Goal: Transaction & Acquisition: Purchase product/service

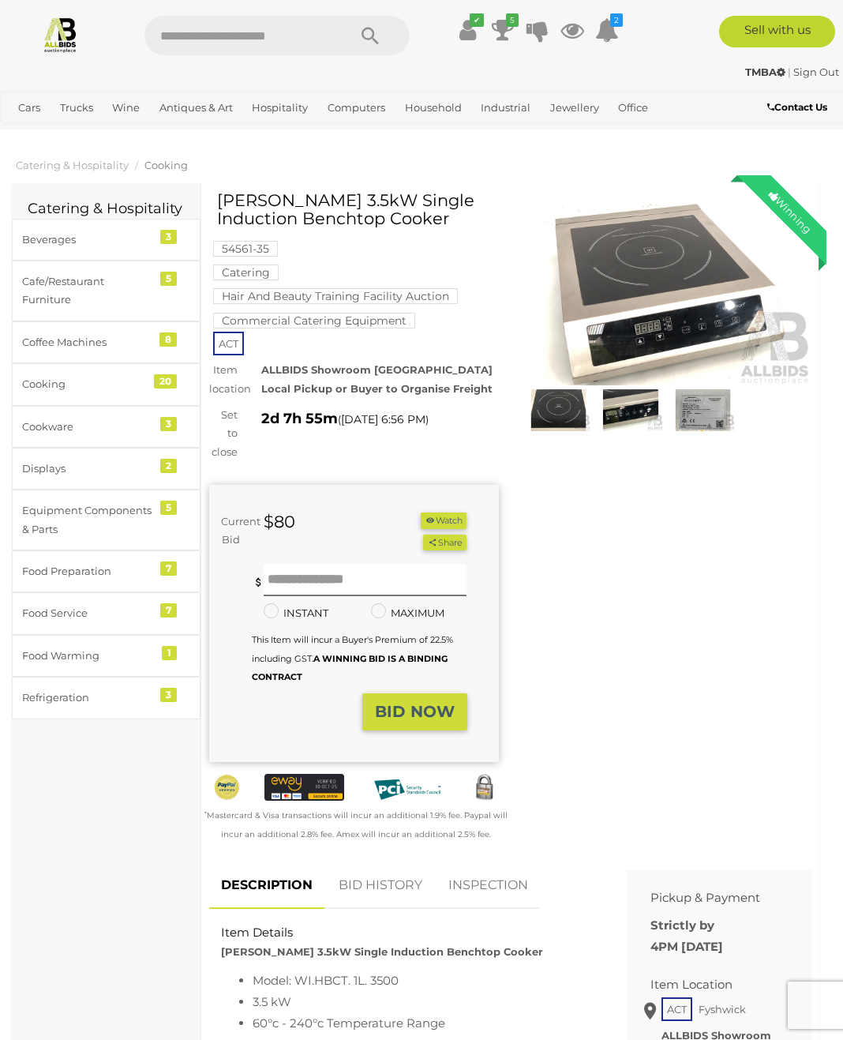
click at [636, 115] on link "Office" at bounding box center [633, 108] width 43 height 26
click at [635, 113] on link "Office" at bounding box center [633, 108] width 43 height 26
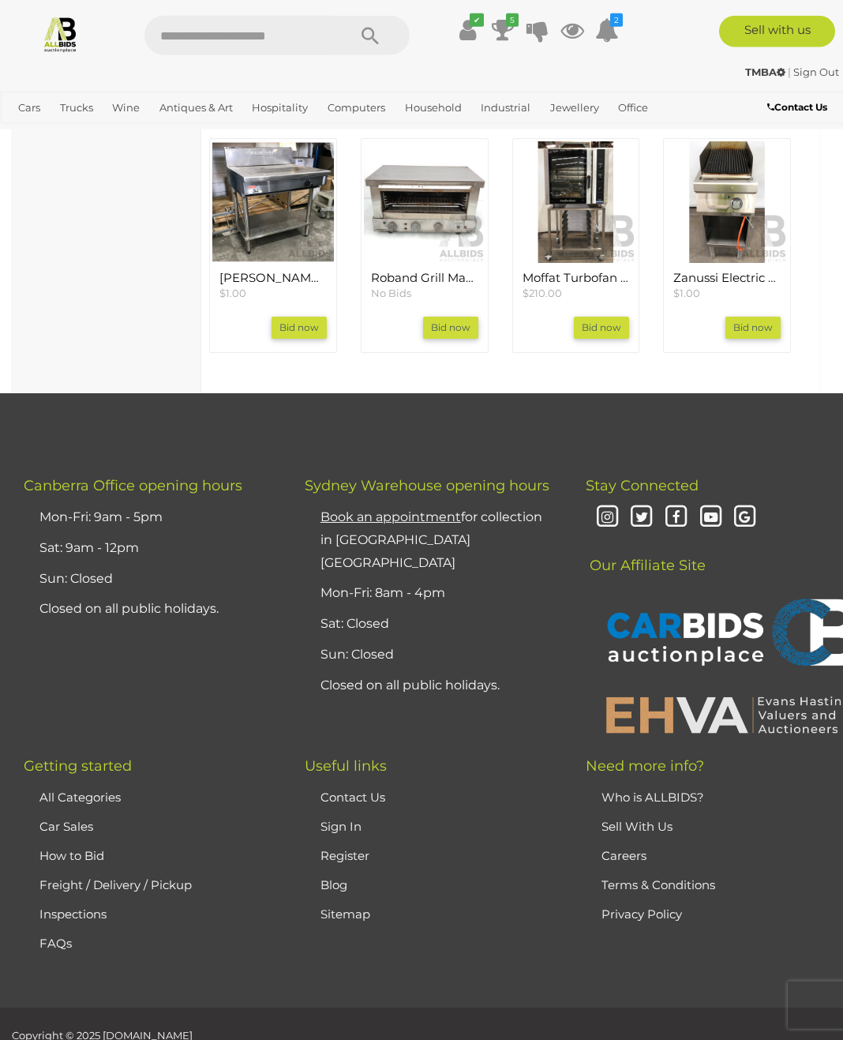
scroll to position [1795, 0]
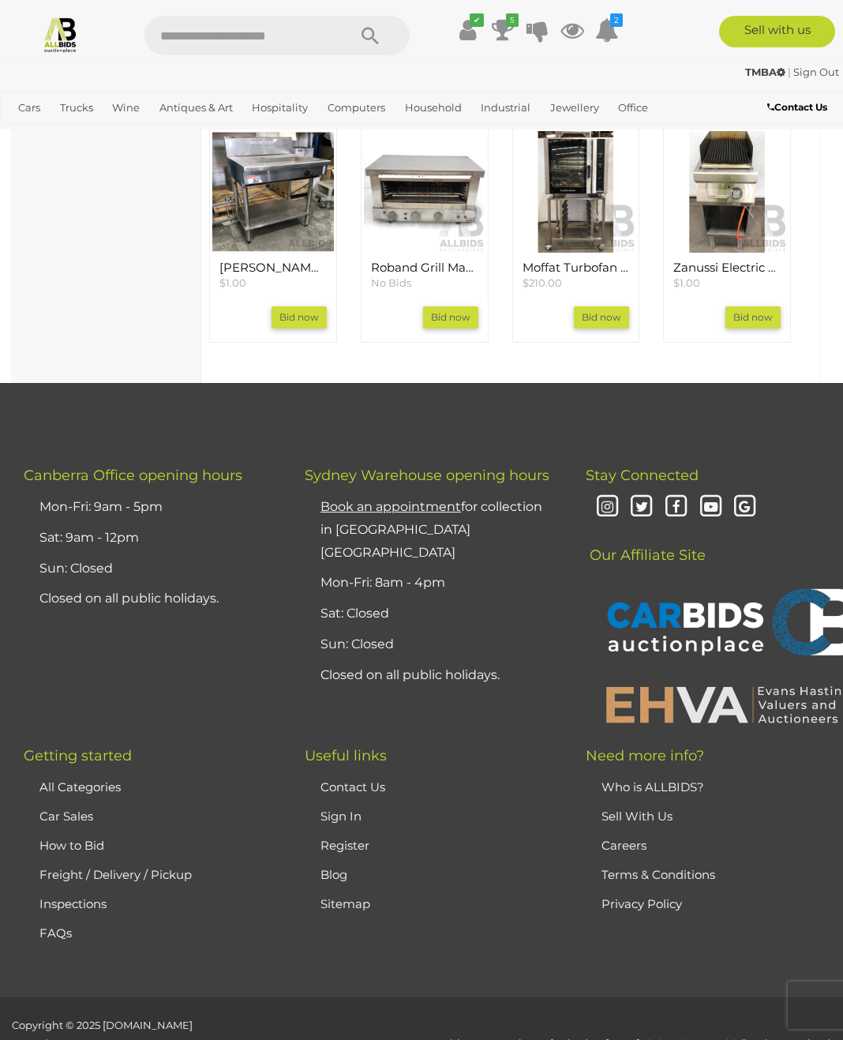
click at [386, 802] on li "Sign In" at bounding box center [432, 816] width 230 height 29
click at [374, 779] on link "Contact Us" at bounding box center [353, 786] width 65 height 15
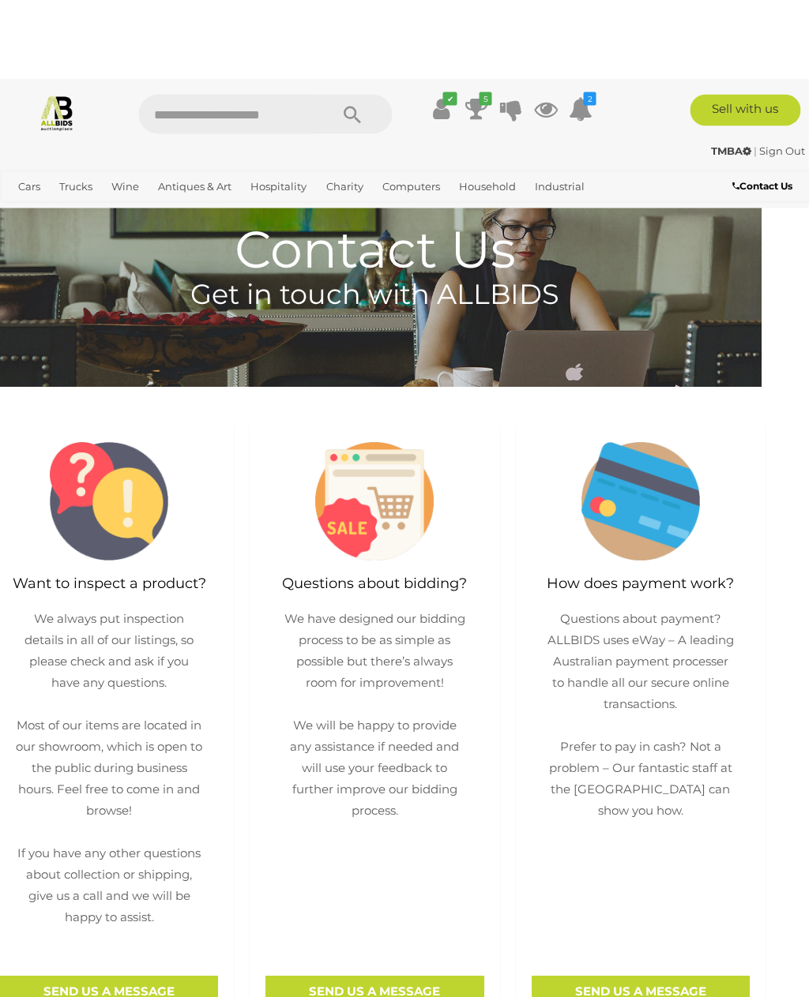
scroll to position [0, 23]
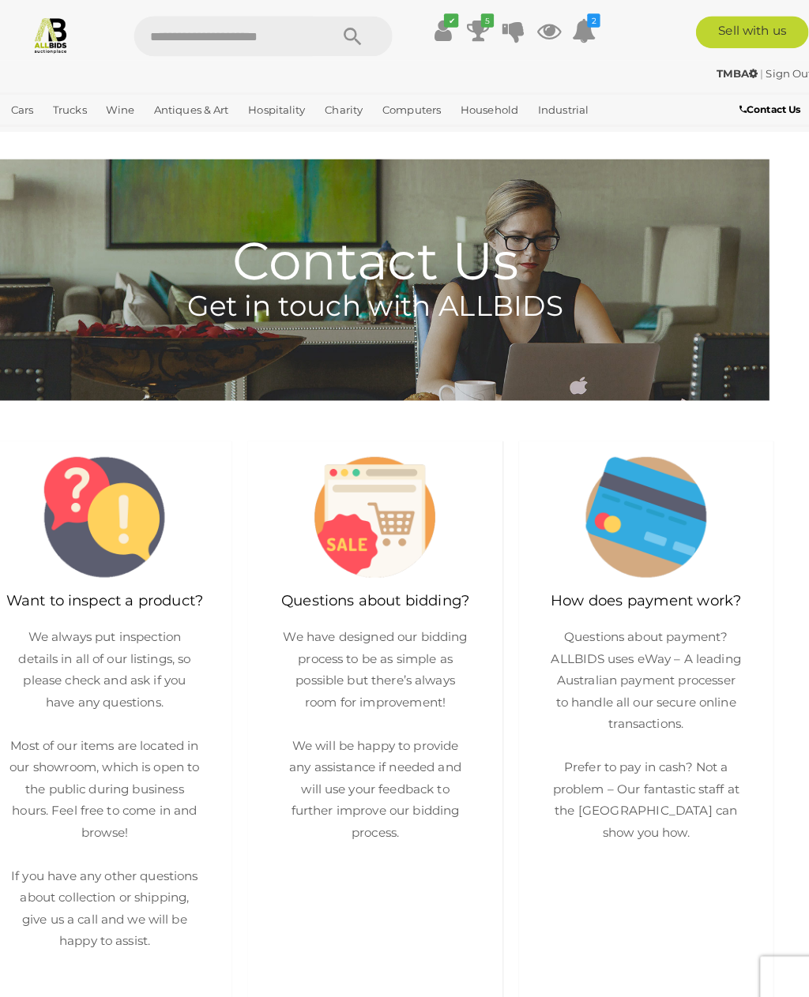
click at [469, 30] on icon at bounding box center [476, 30] width 22 height 28
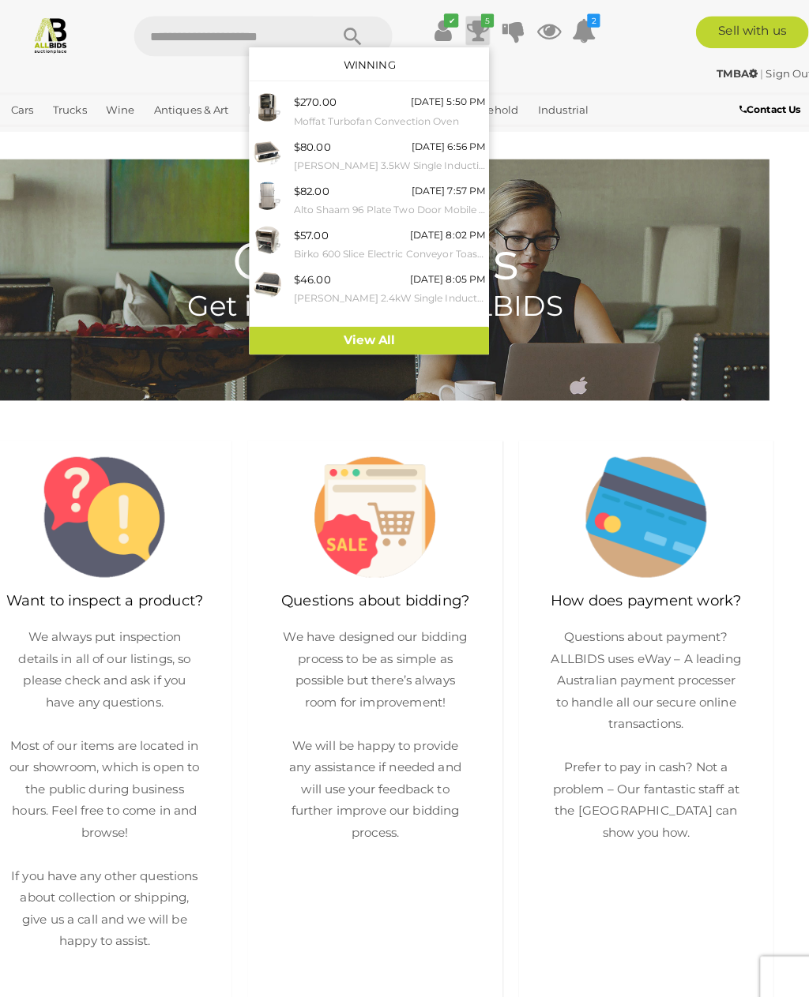
click at [541, 24] on icon at bounding box center [546, 30] width 24 height 28
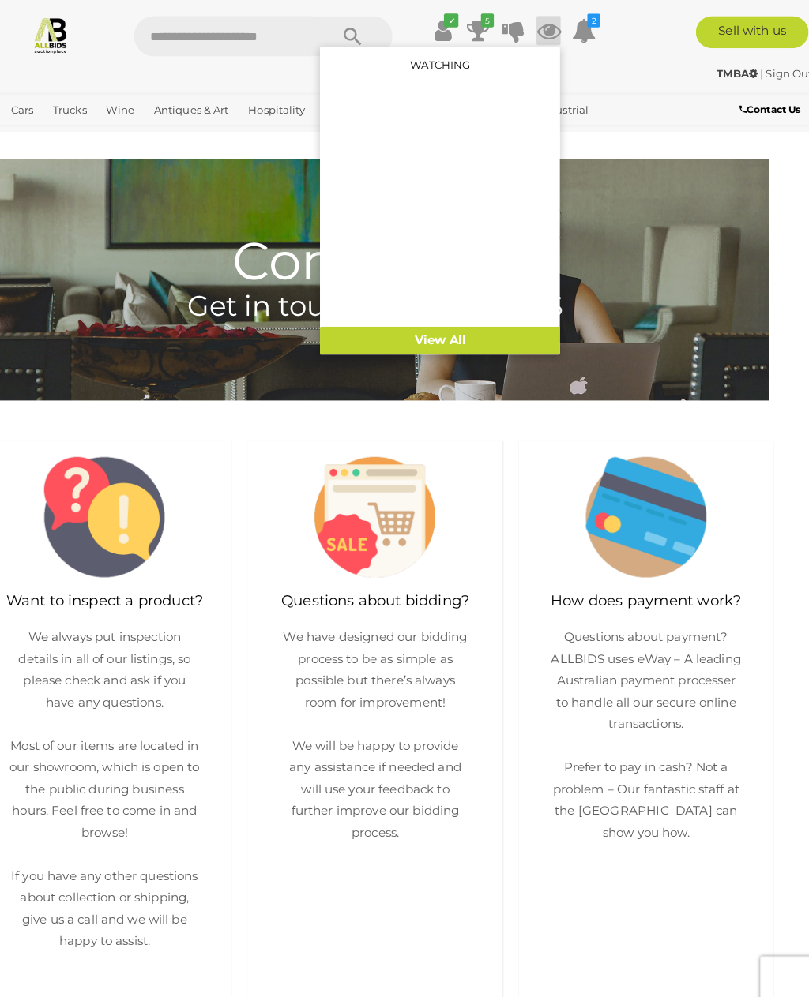
click at [584, 38] on icon at bounding box center [581, 30] width 24 height 28
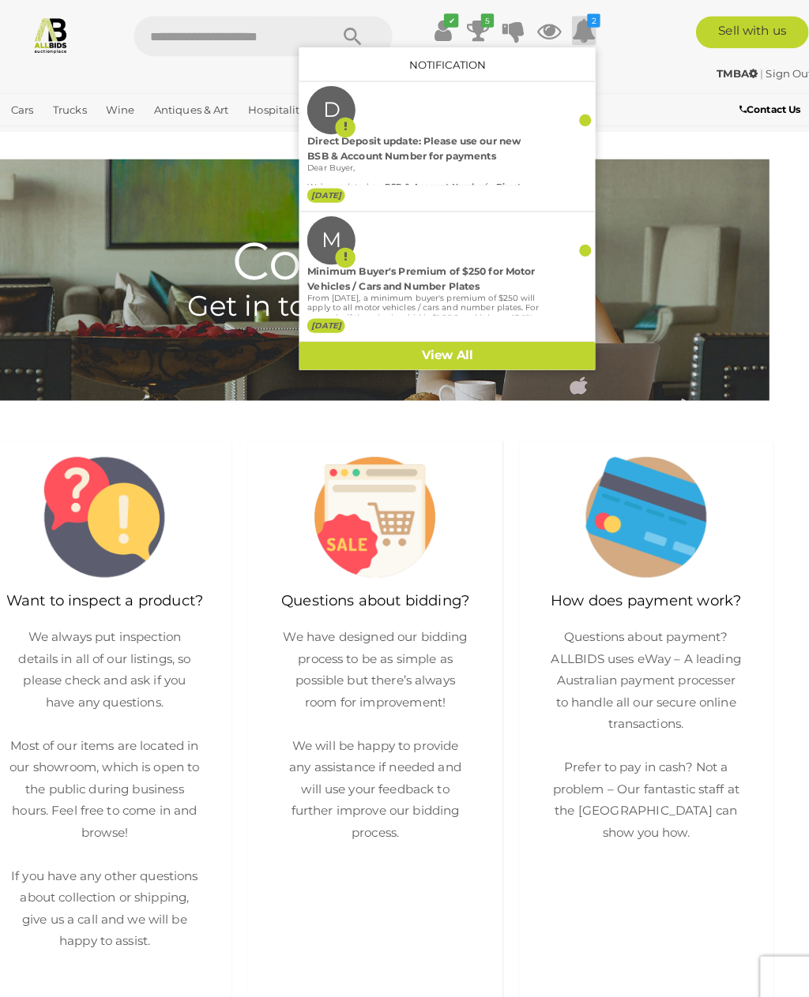
click at [456, 346] on link "View All" at bounding box center [446, 350] width 291 height 28
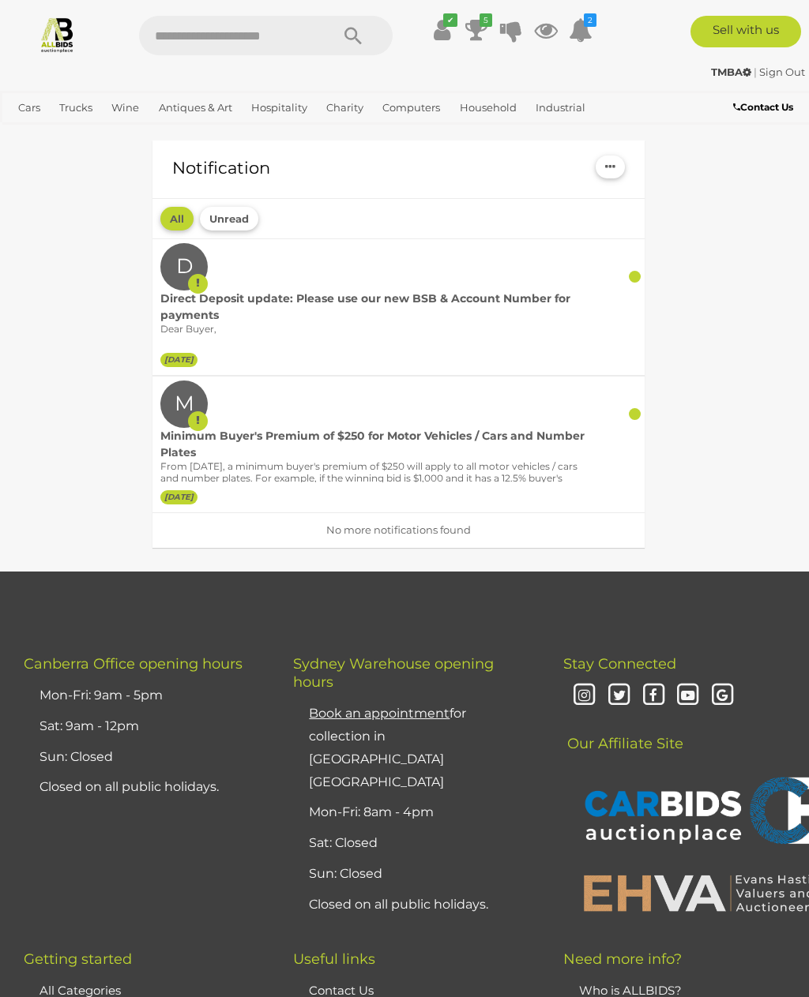
click at [197, 359] on label "[DATE]" at bounding box center [178, 360] width 37 height 14
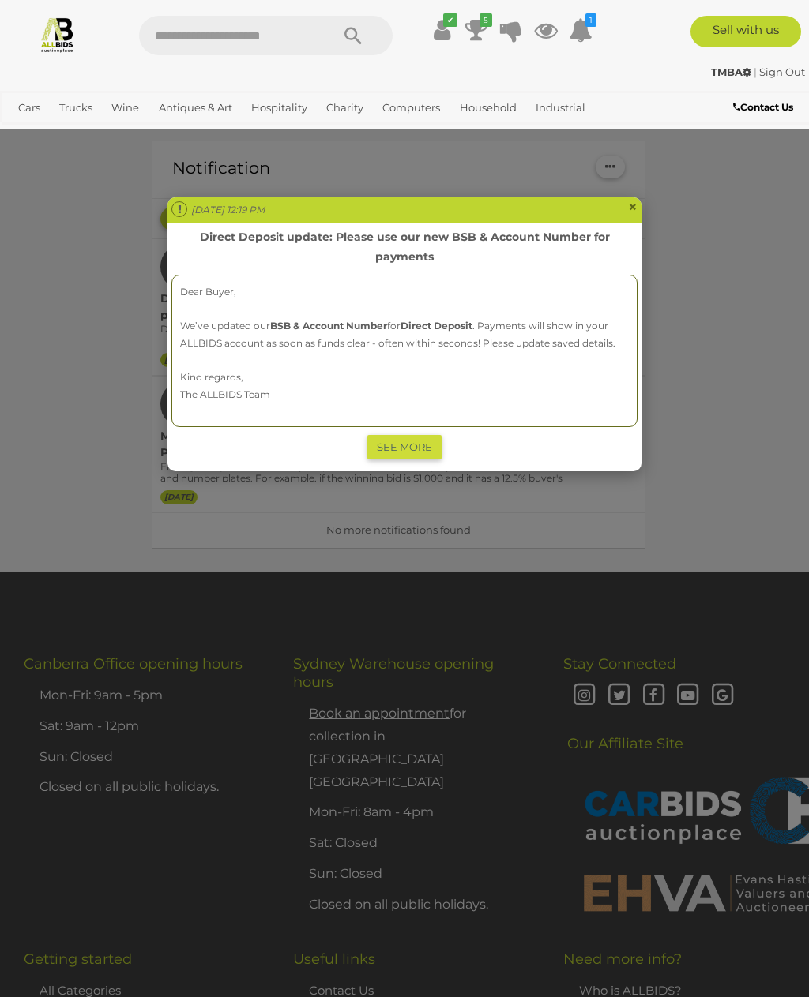
click at [415, 449] on link "SEE MORE" at bounding box center [404, 447] width 74 height 24
click at [636, 211] on span "×" at bounding box center [632, 206] width 9 height 19
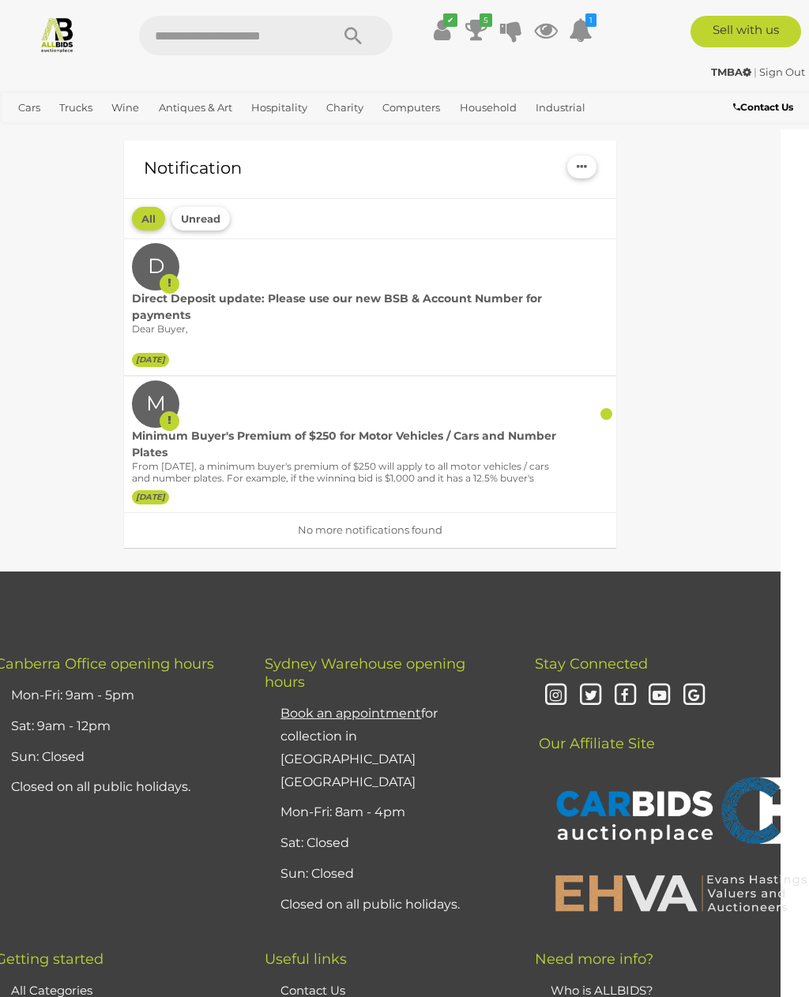
scroll to position [0, 35]
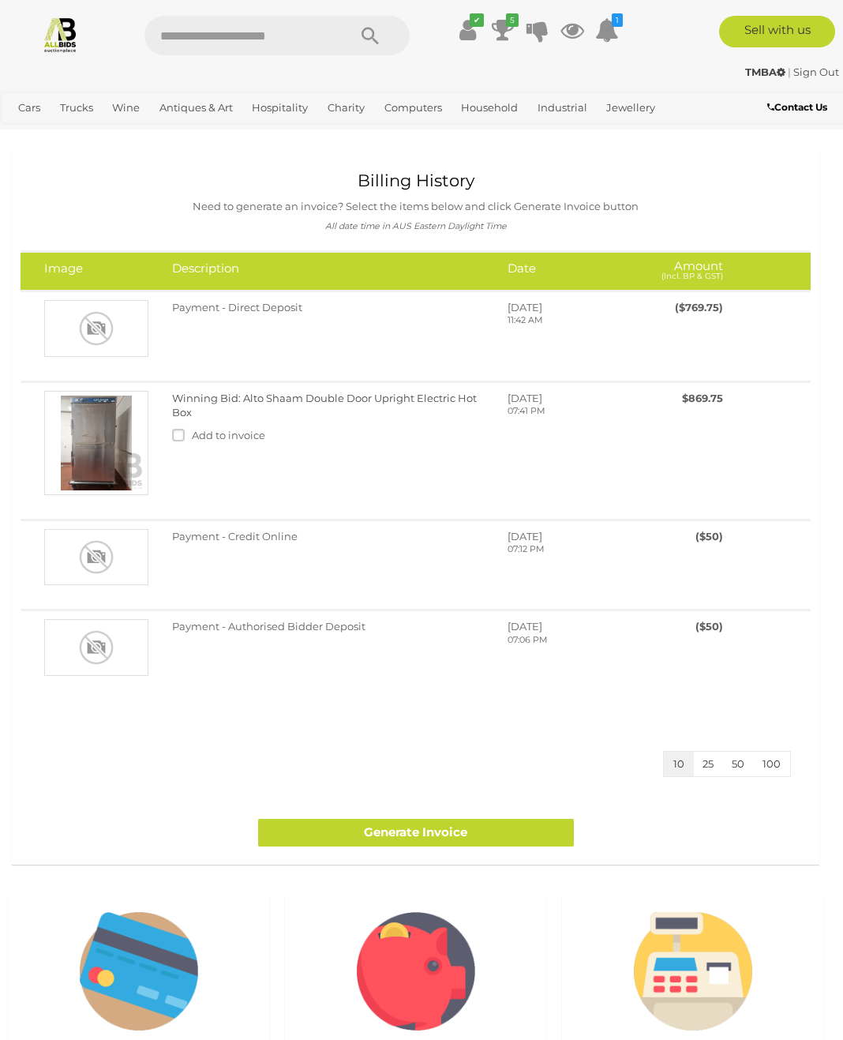
scroll to position [3, 0]
click at [0, 0] on link "Cooking" at bounding box center [0, 0] width 0 height 0
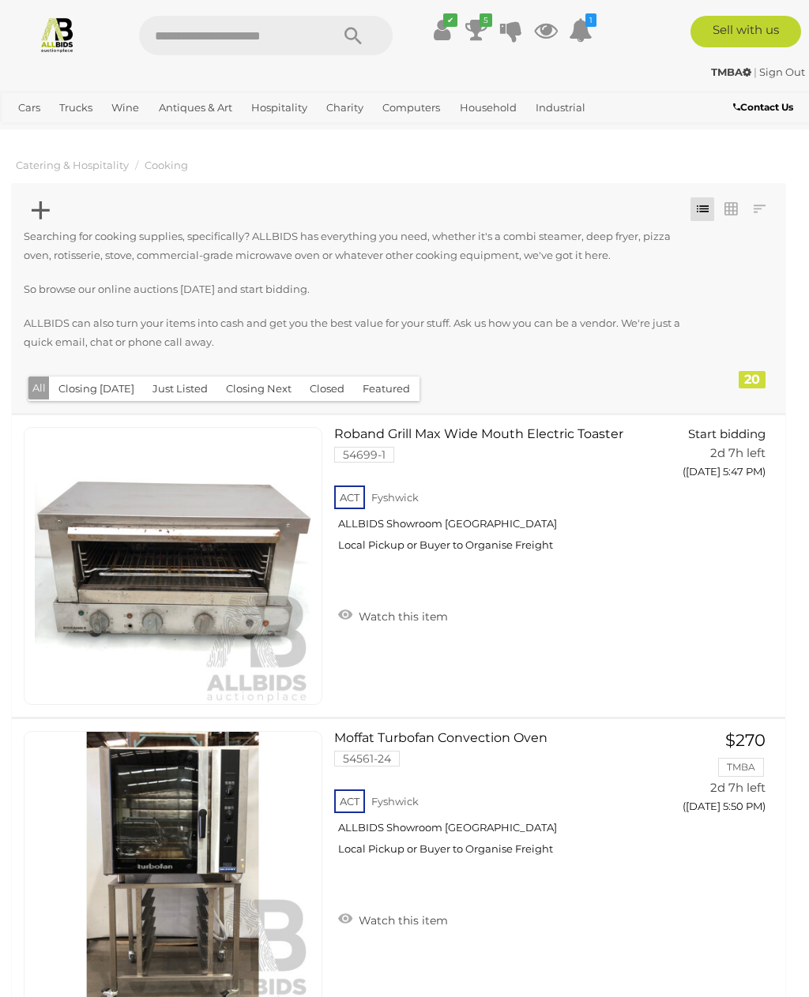
click at [0, 0] on link "Food Warming" at bounding box center [0, 0] width 0 height 0
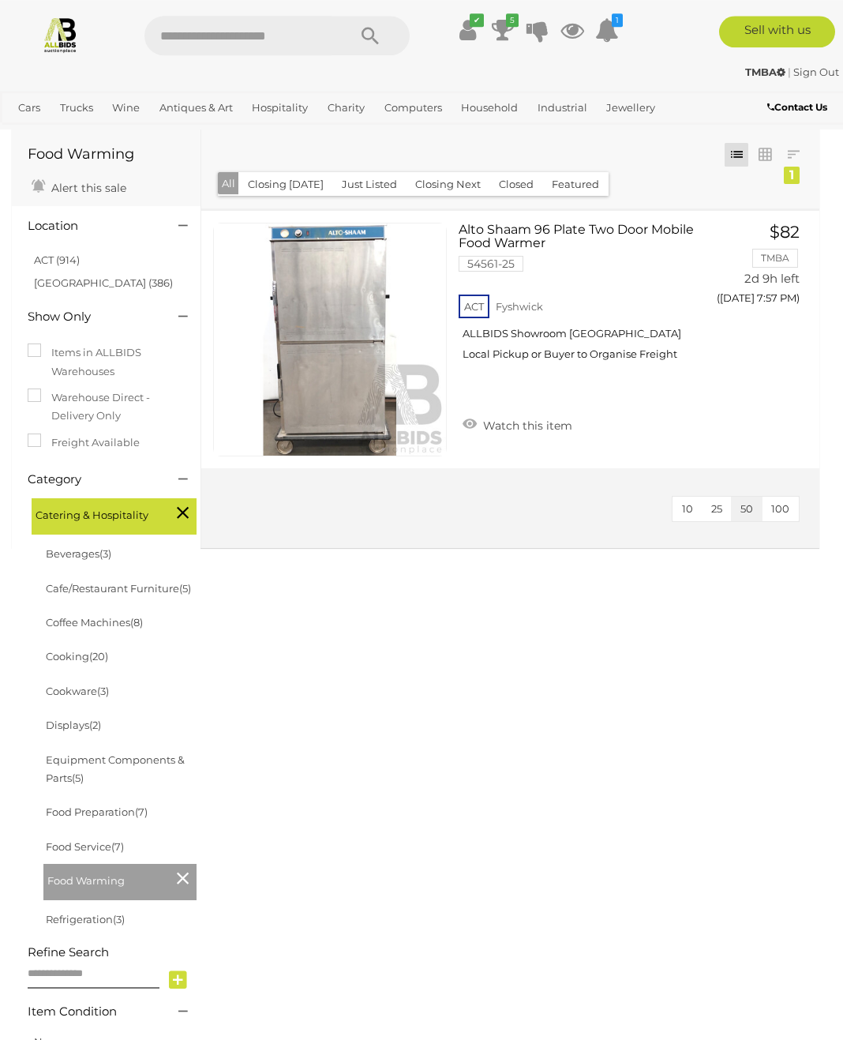
scroll to position [25, 0]
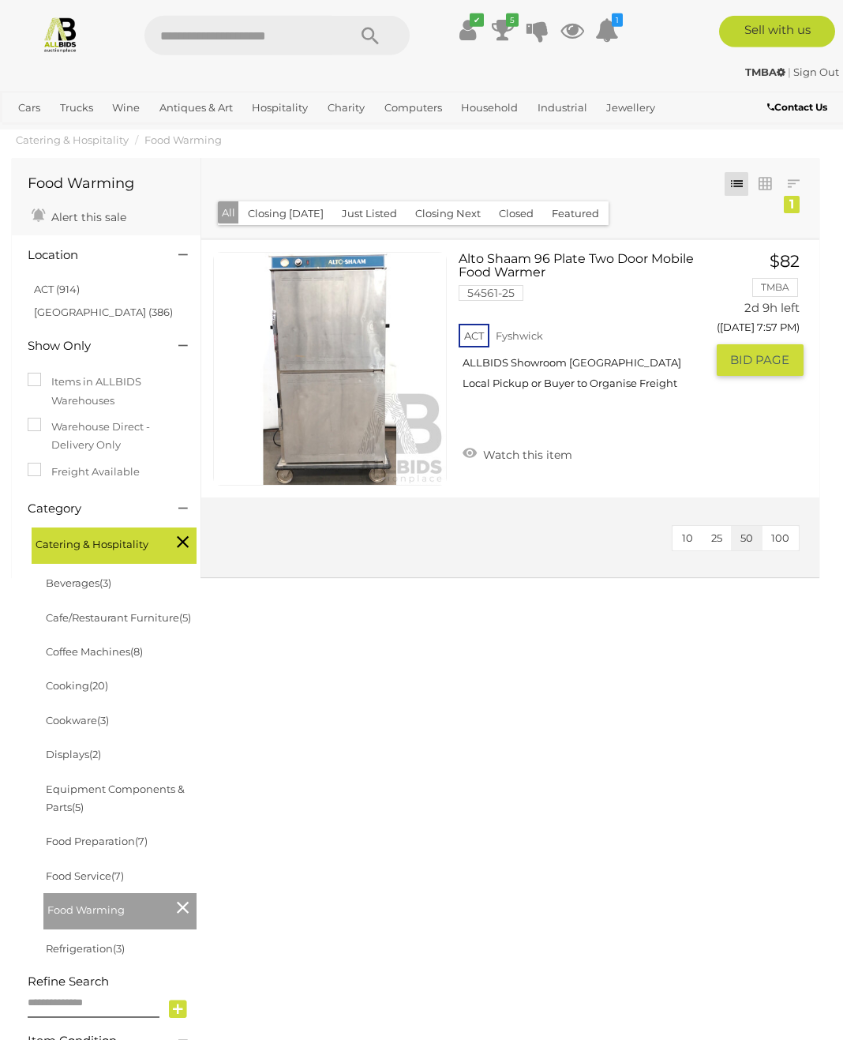
click at [750, 356] on span "BID PAGE" at bounding box center [759, 360] width 59 height 16
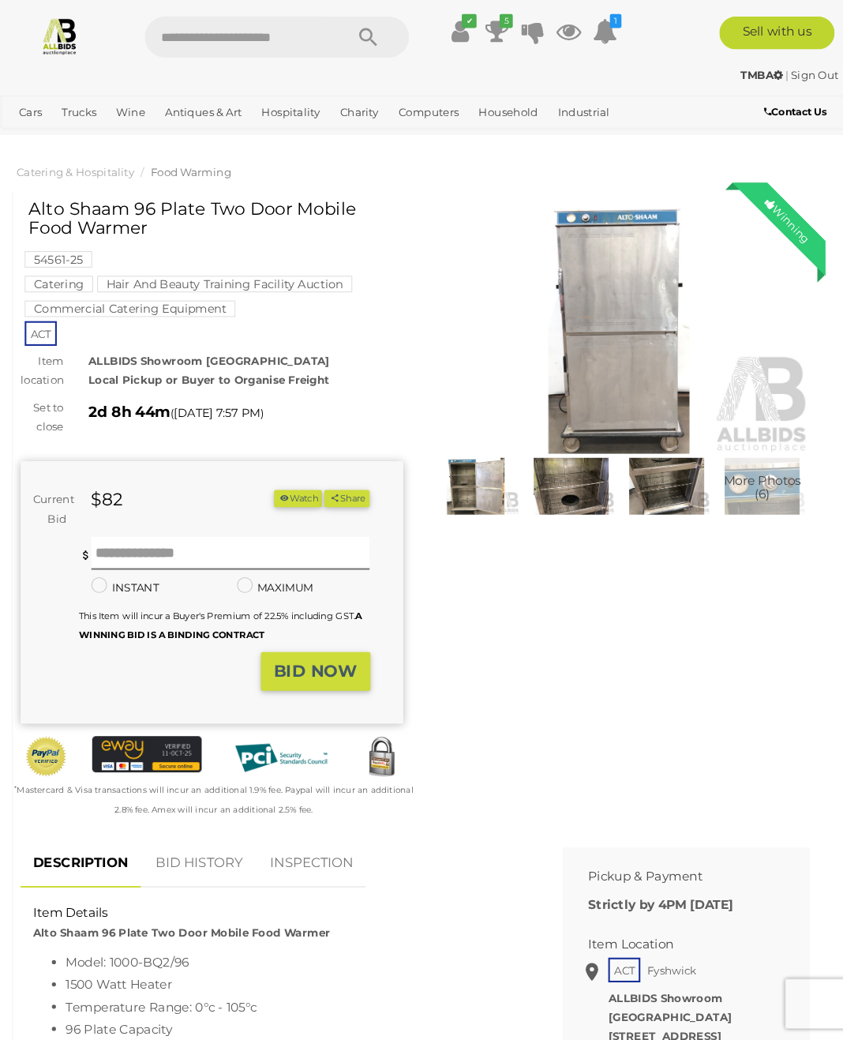
scroll to position [3, 0]
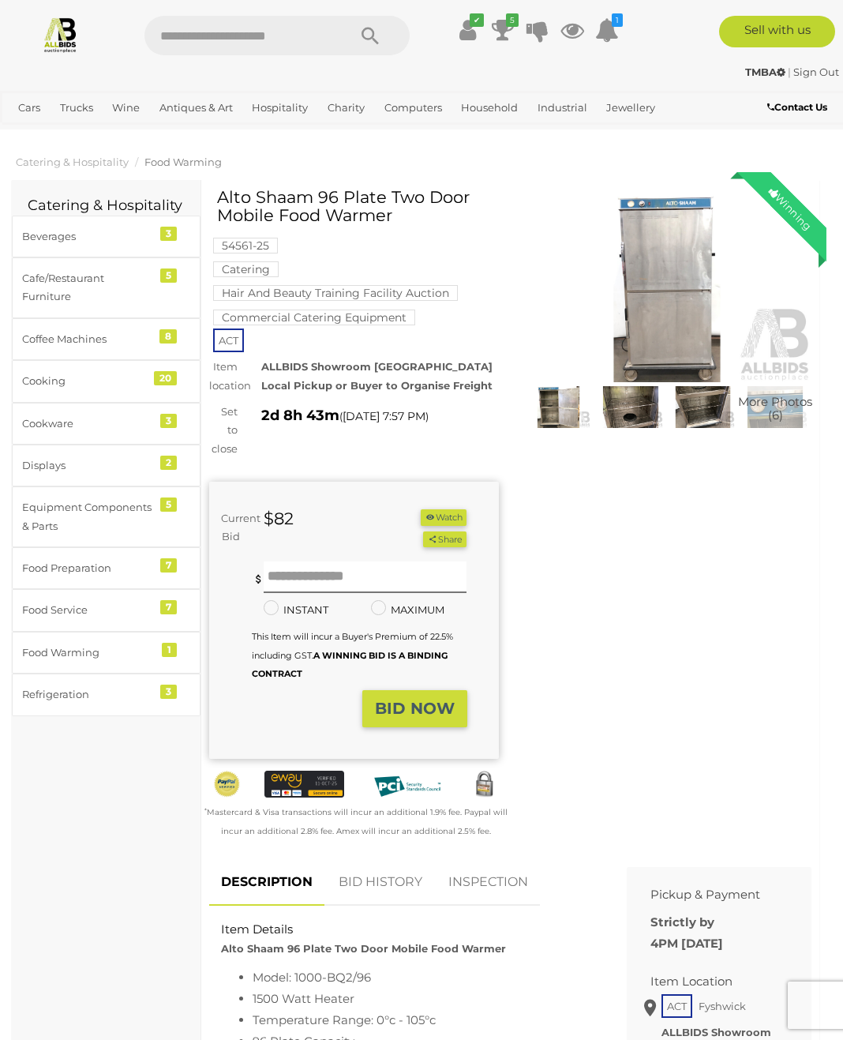
click at [676, 321] on img at bounding box center [668, 289] width 290 height 186
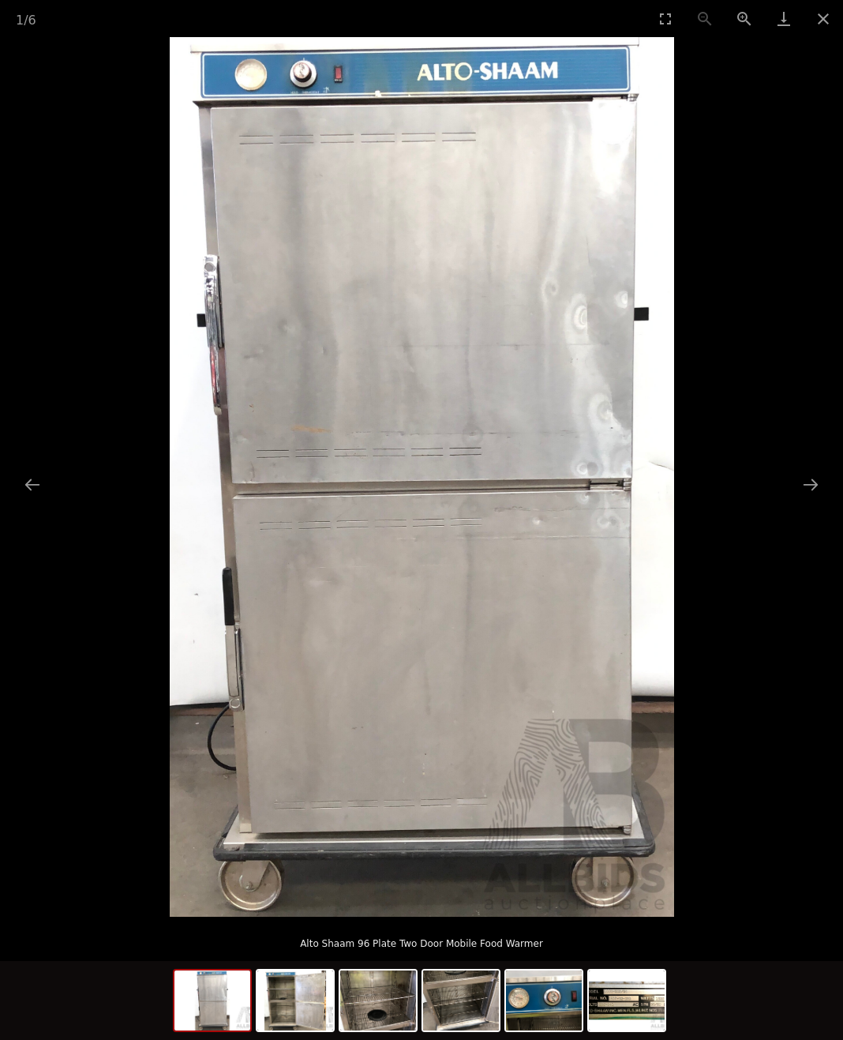
click at [808, 483] on button "Next slide" at bounding box center [810, 484] width 33 height 31
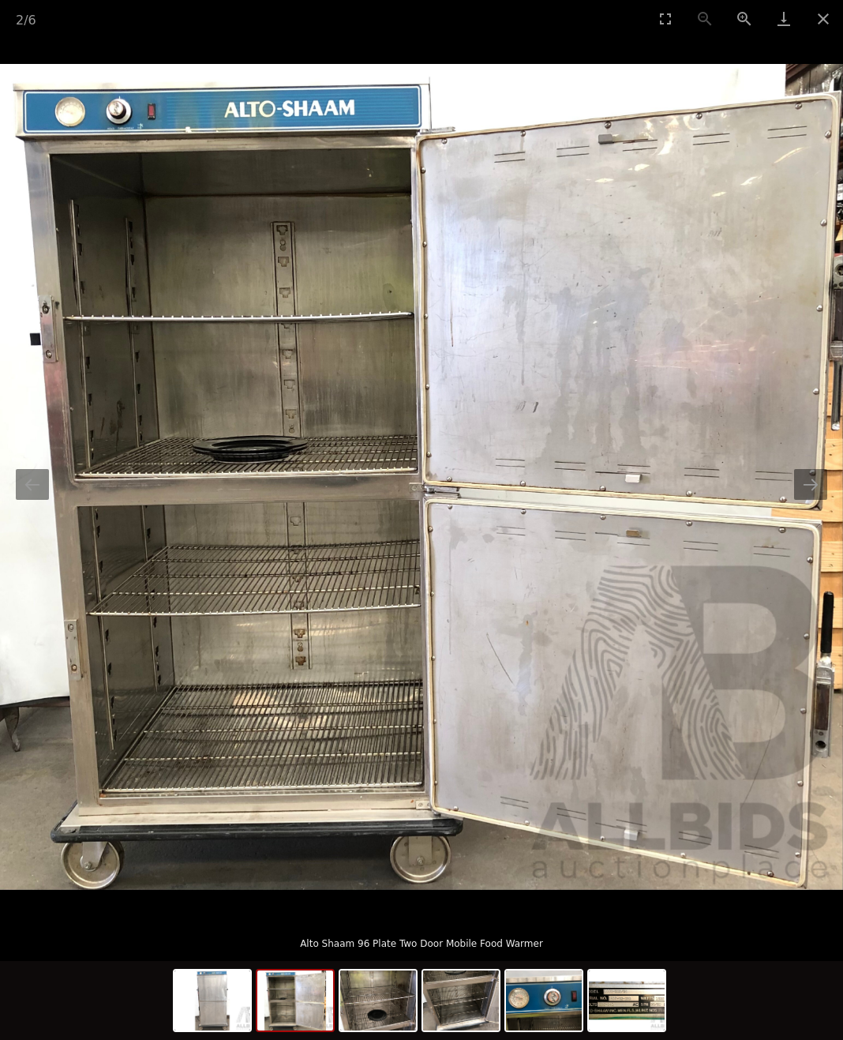
click at [808, 486] on button "Next slide" at bounding box center [810, 484] width 33 height 31
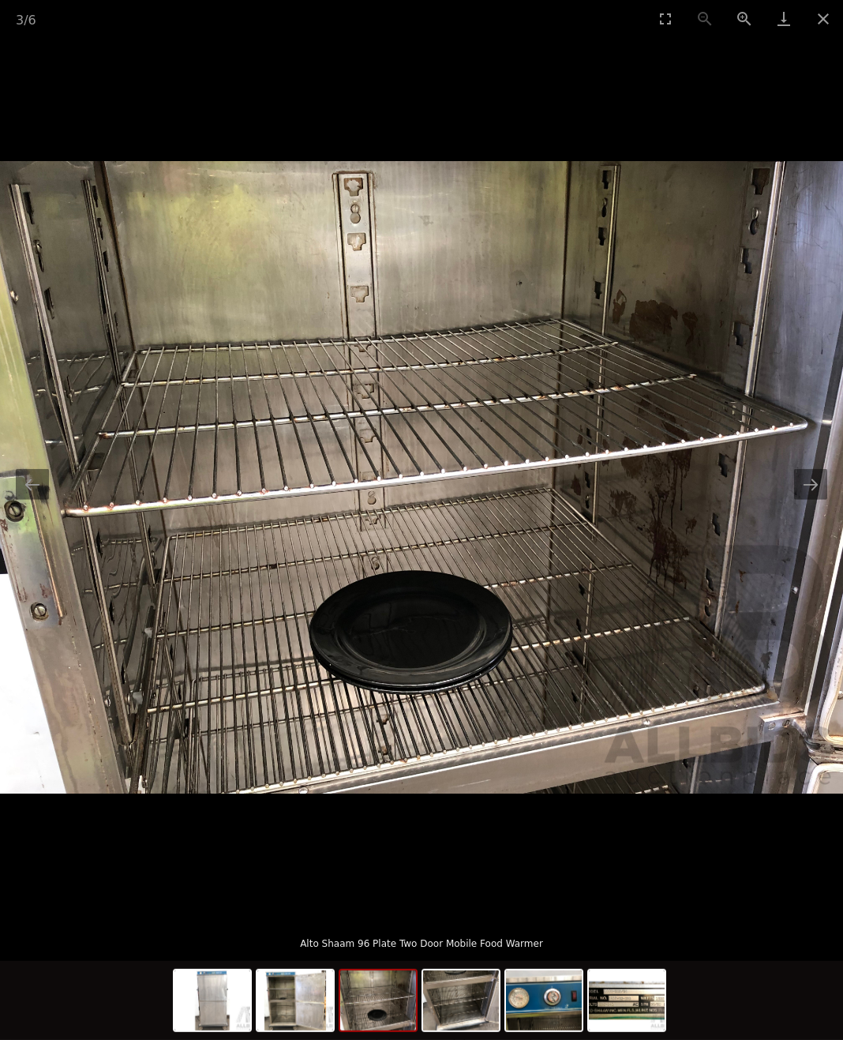
scroll to position [332, 0]
click at [808, 500] on button "Next slide" at bounding box center [810, 484] width 33 height 31
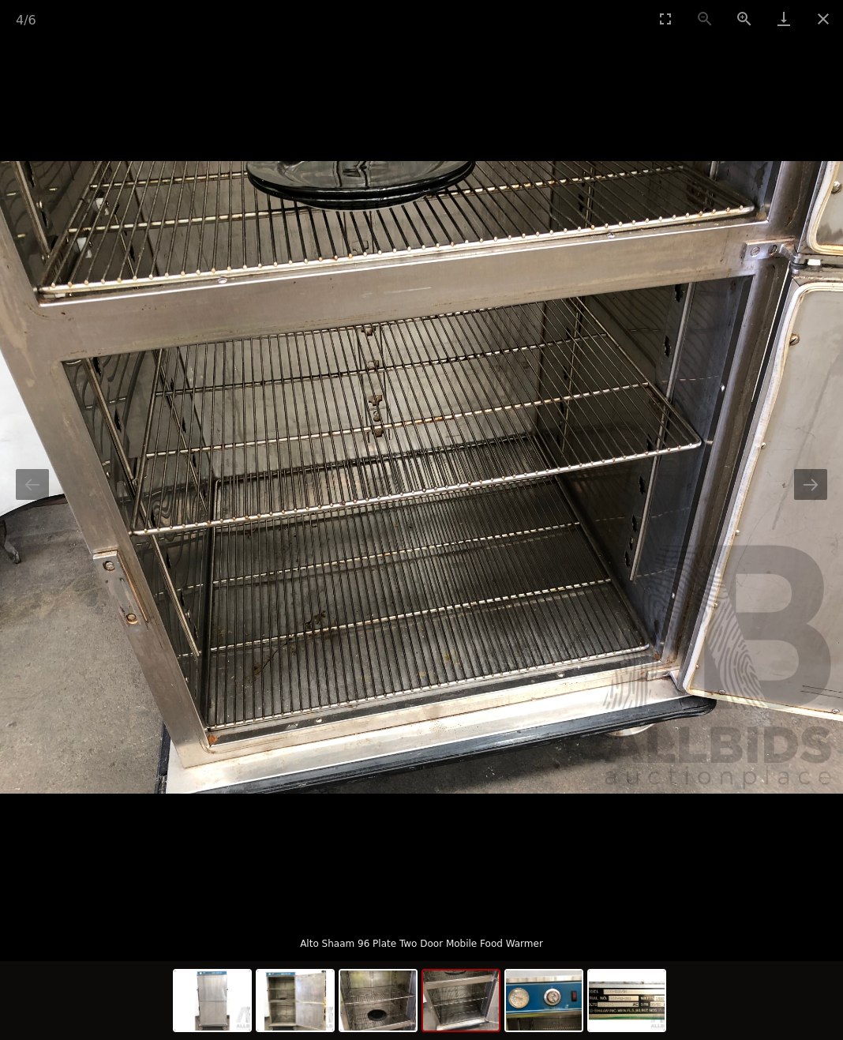
click at [808, 500] on button "Next slide" at bounding box center [810, 484] width 33 height 31
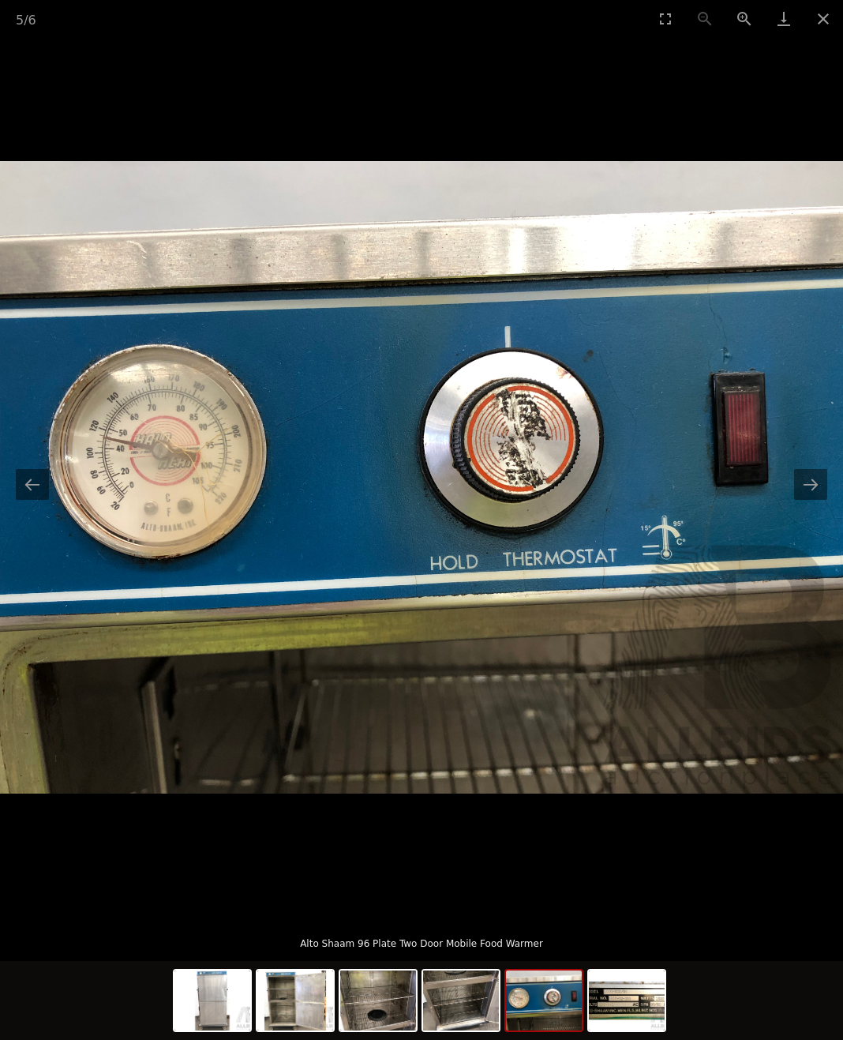
click at [808, 500] on button "Next slide" at bounding box center [810, 484] width 33 height 31
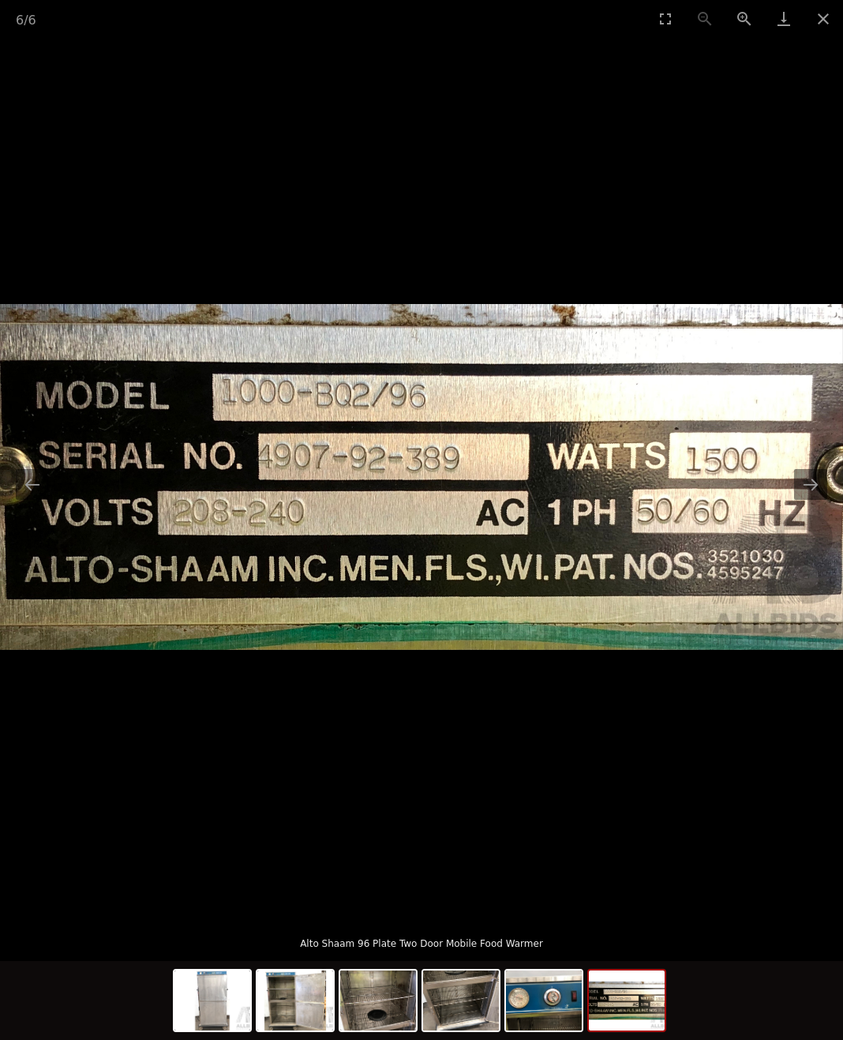
click at [808, 500] on button "Next slide" at bounding box center [810, 484] width 33 height 31
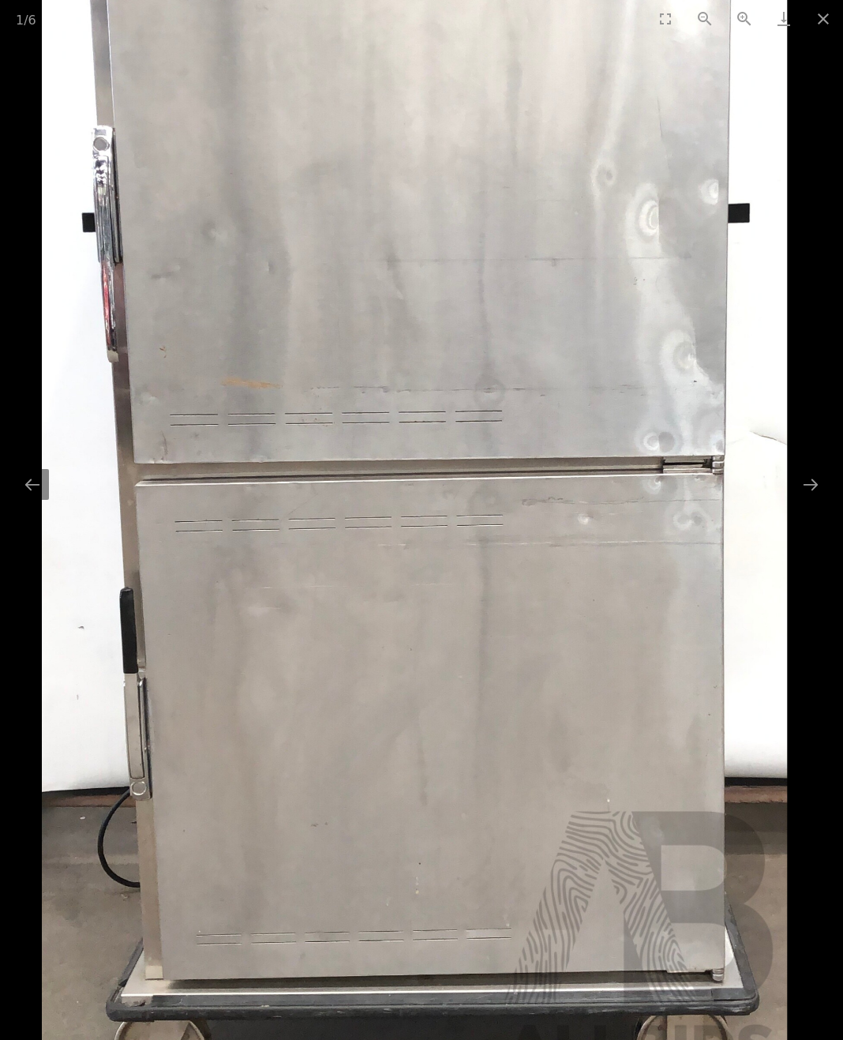
click at [808, 500] on button "Next slide" at bounding box center [810, 484] width 33 height 31
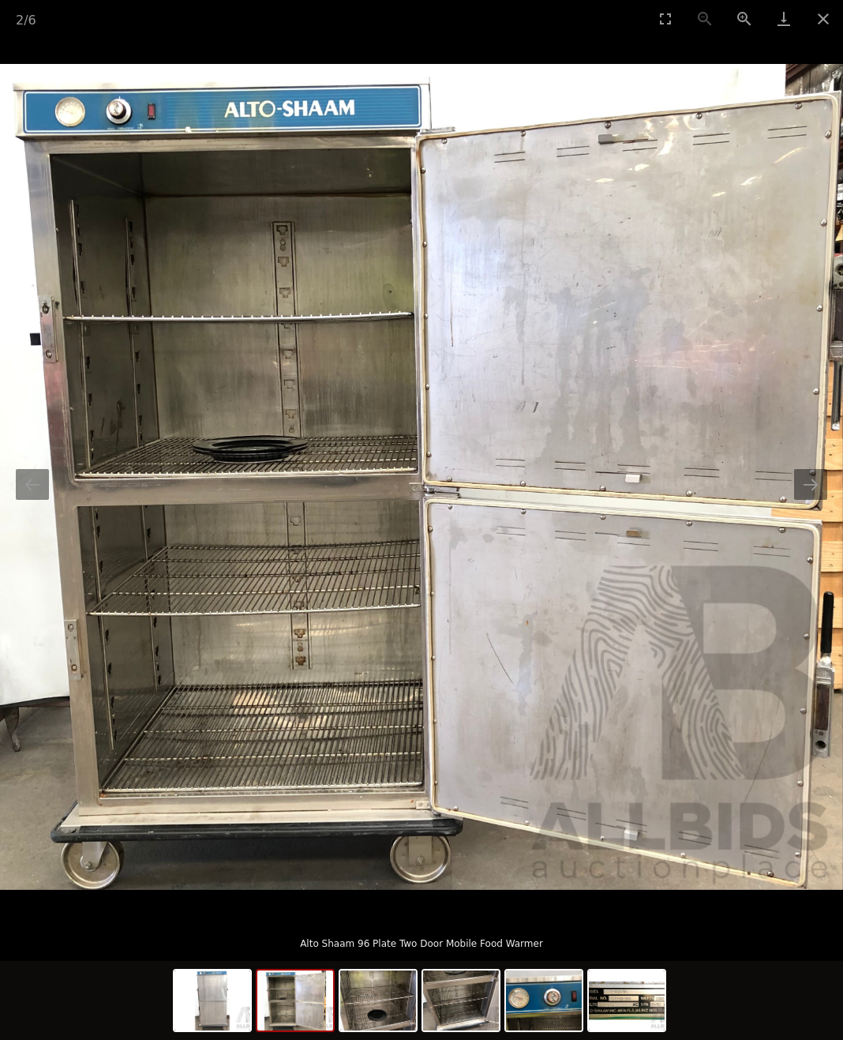
click at [808, 500] on button "Next slide" at bounding box center [810, 484] width 33 height 31
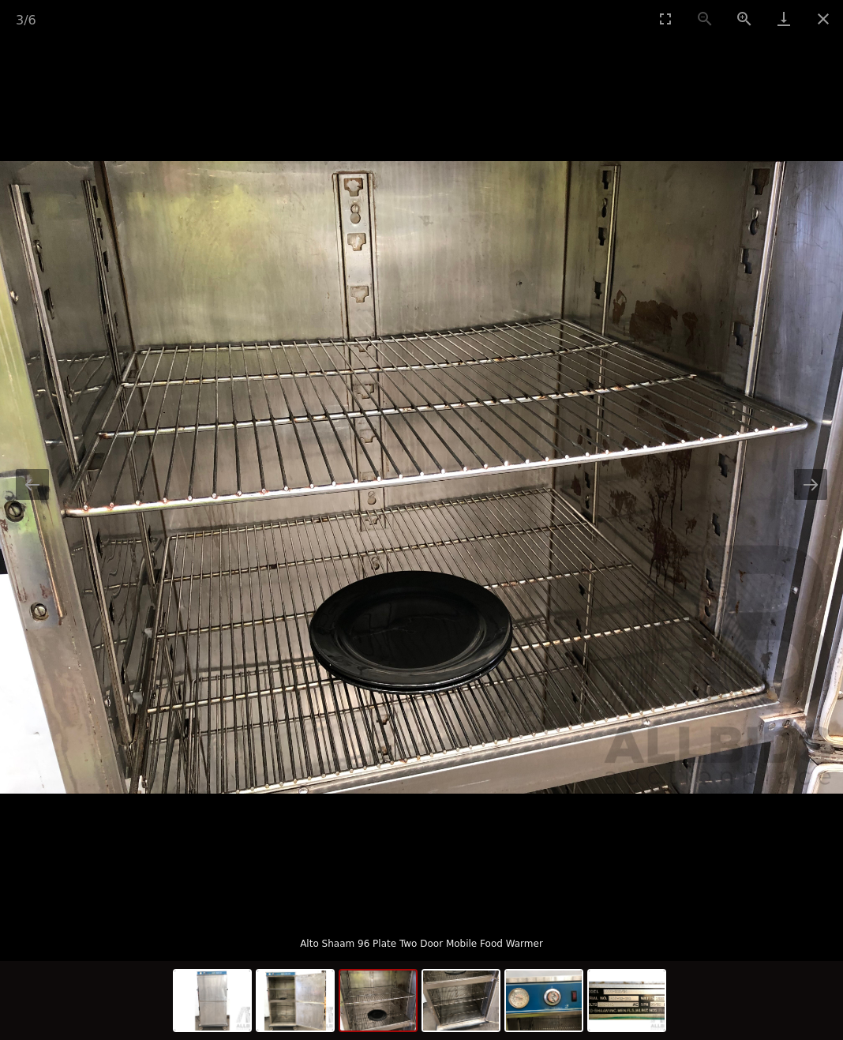
click at [807, 500] on button "Next slide" at bounding box center [810, 484] width 33 height 31
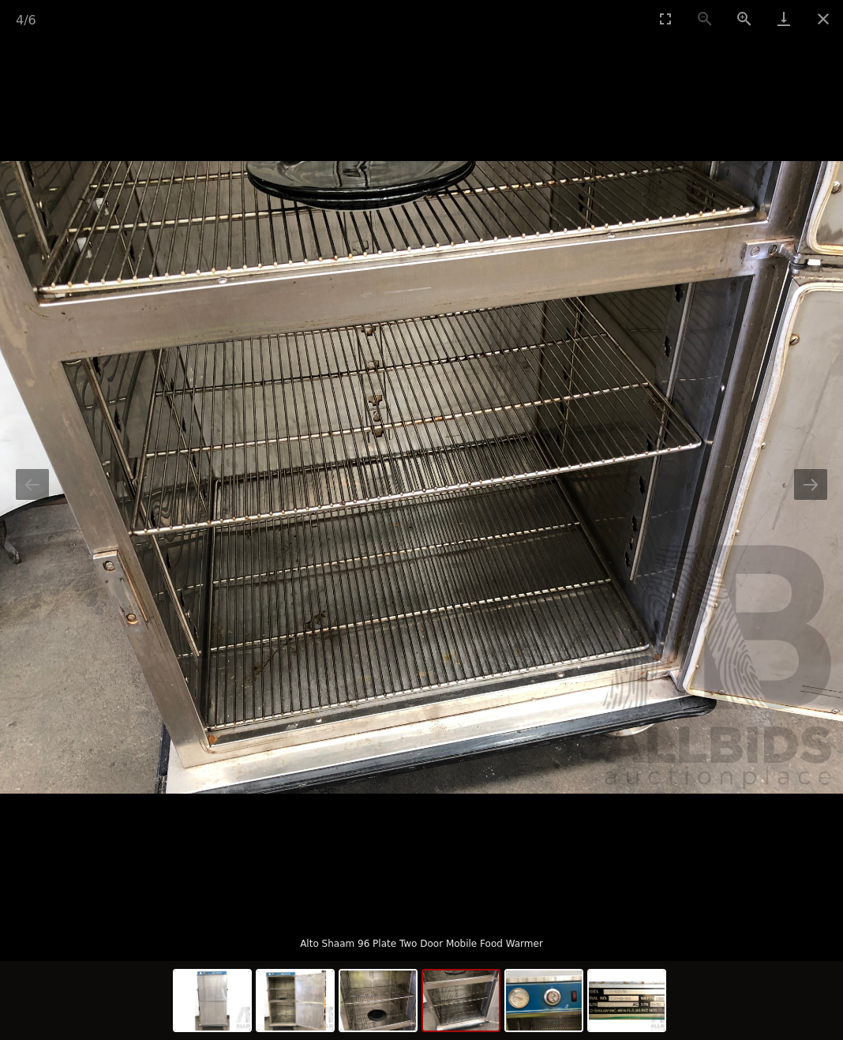
click at [808, 500] on button "Next slide" at bounding box center [810, 484] width 33 height 31
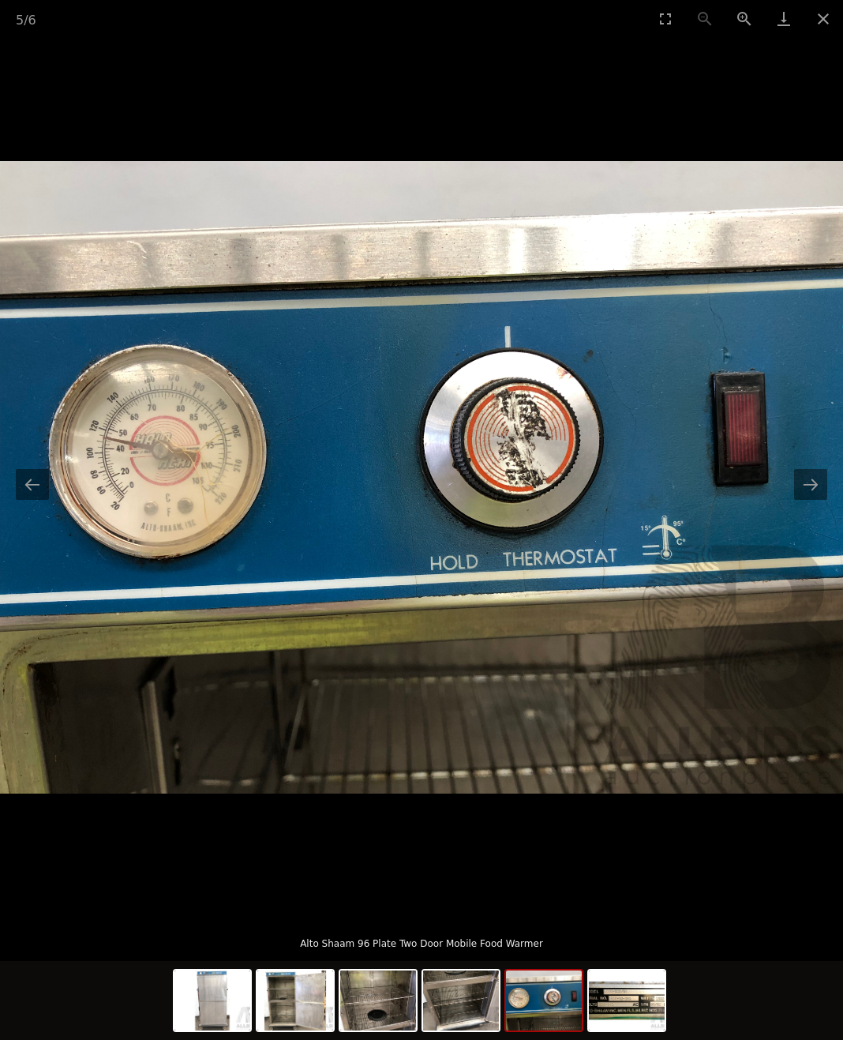
click at [808, 500] on button "Next slide" at bounding box center [810, 484] width 33 height 31
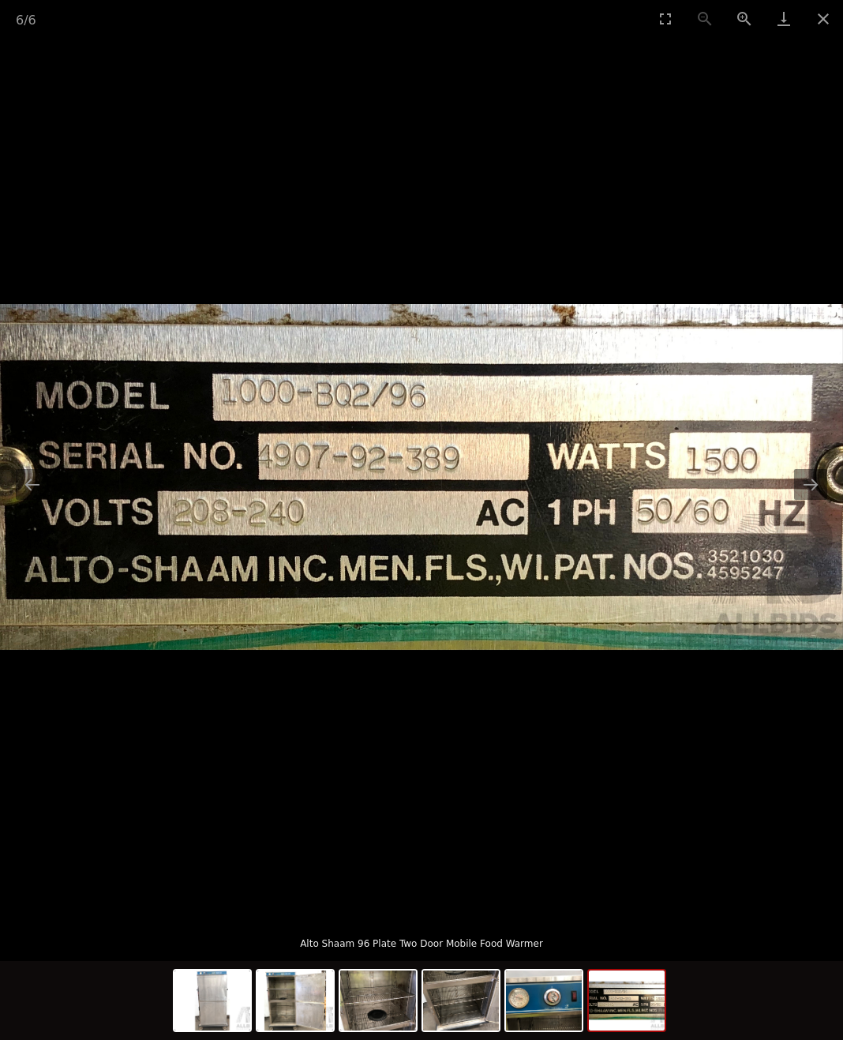
click at [808, 500] on button "Next slide" at bounding box center [810, 484] width 33 height 31
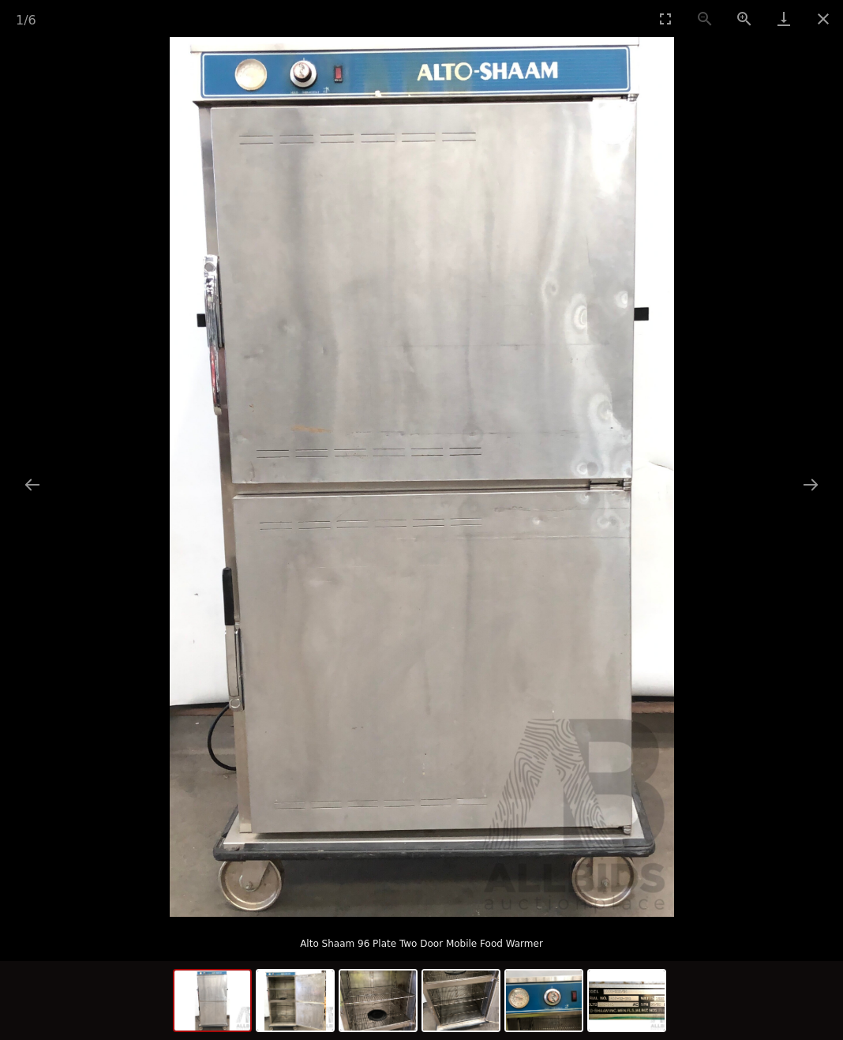
click at [808, 500] on button "Next slide" at bounding box center [810, 484] width 33 height 31
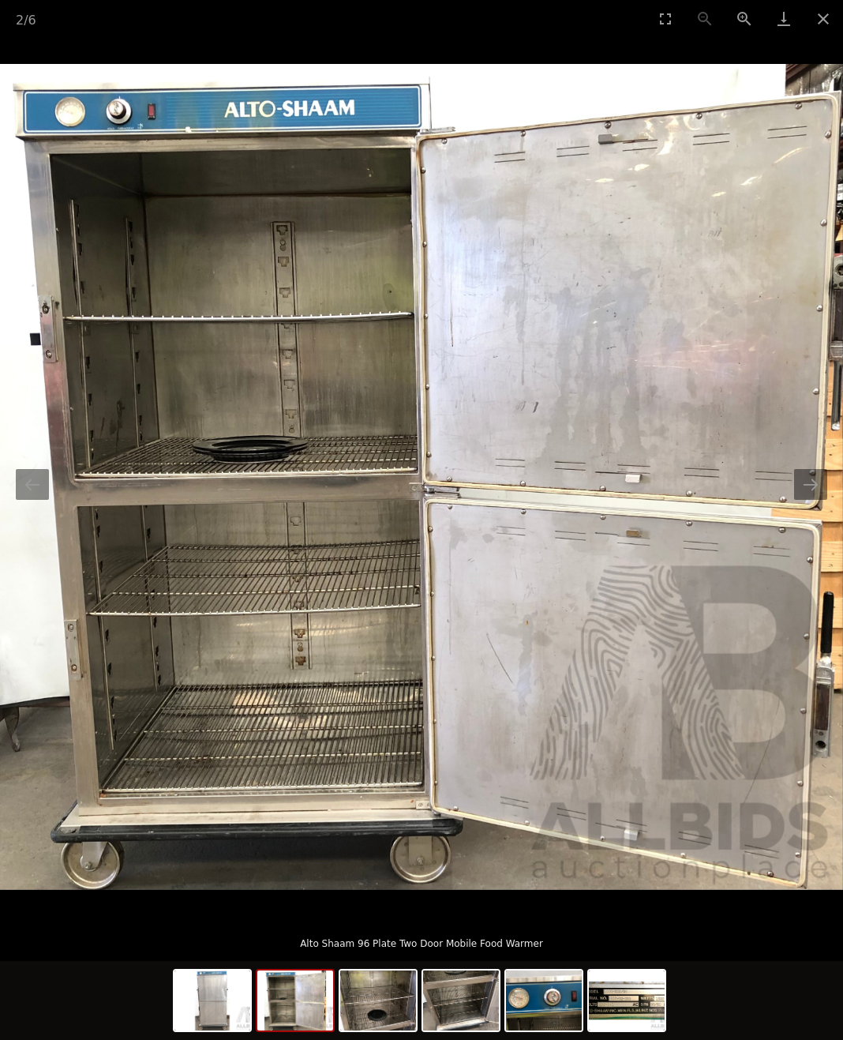
click at [808, 500] on button "Next slide" at bounding box center [810, 484] width 33 height 31
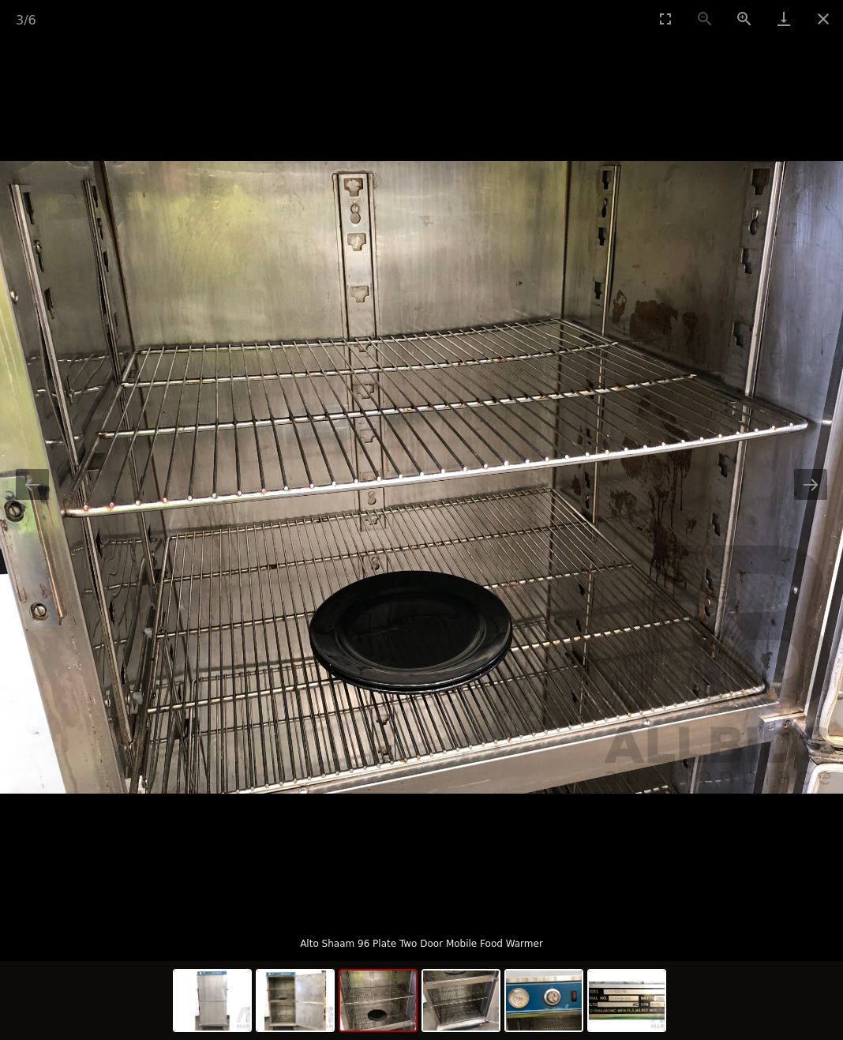
click at [808, 18] on button "Close gallery" at bounding box center [823, 18] width 39 height 37
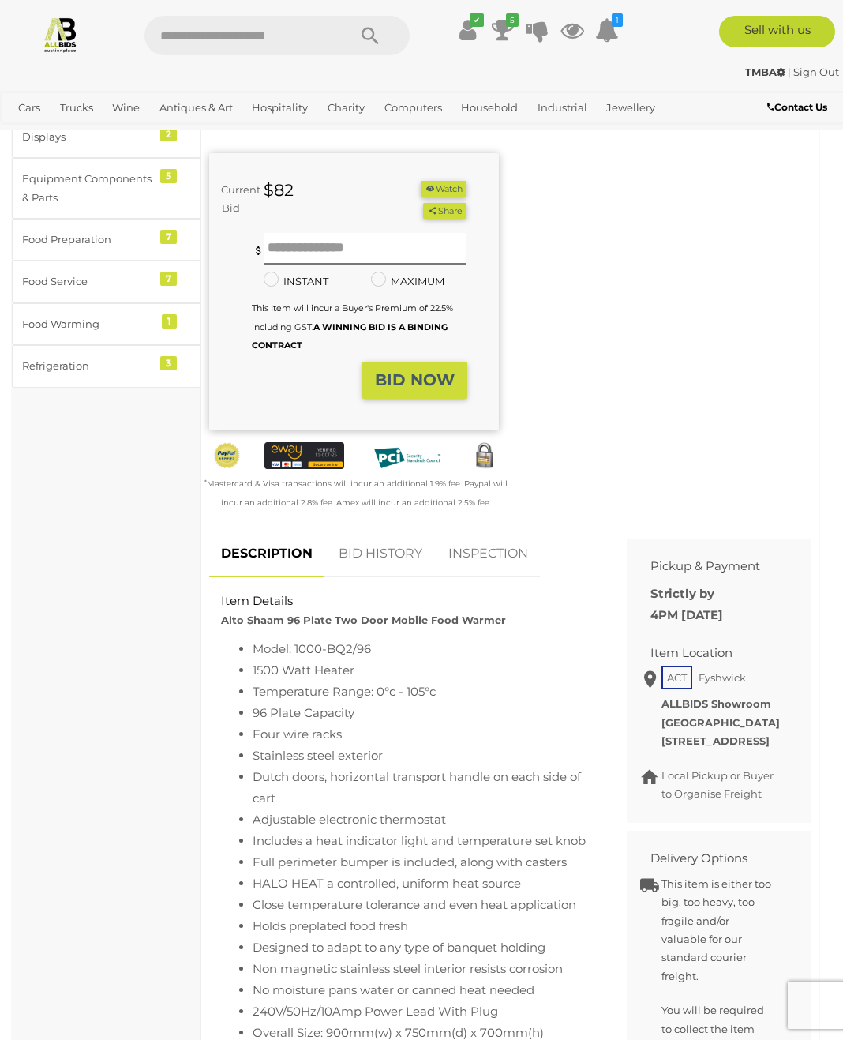
scroll to position [3, 0]
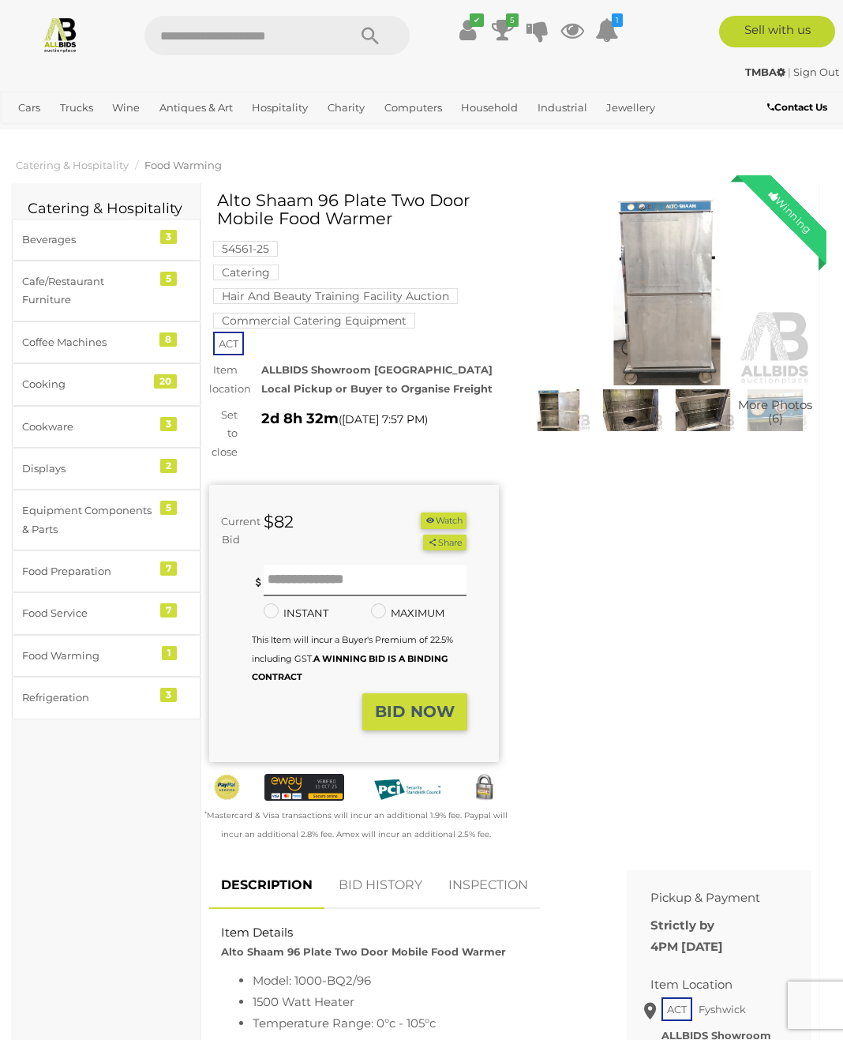
click at [0, 0] on link "View All Hospitality Auctions" at bounding box center [0, 0] width 0 height 0
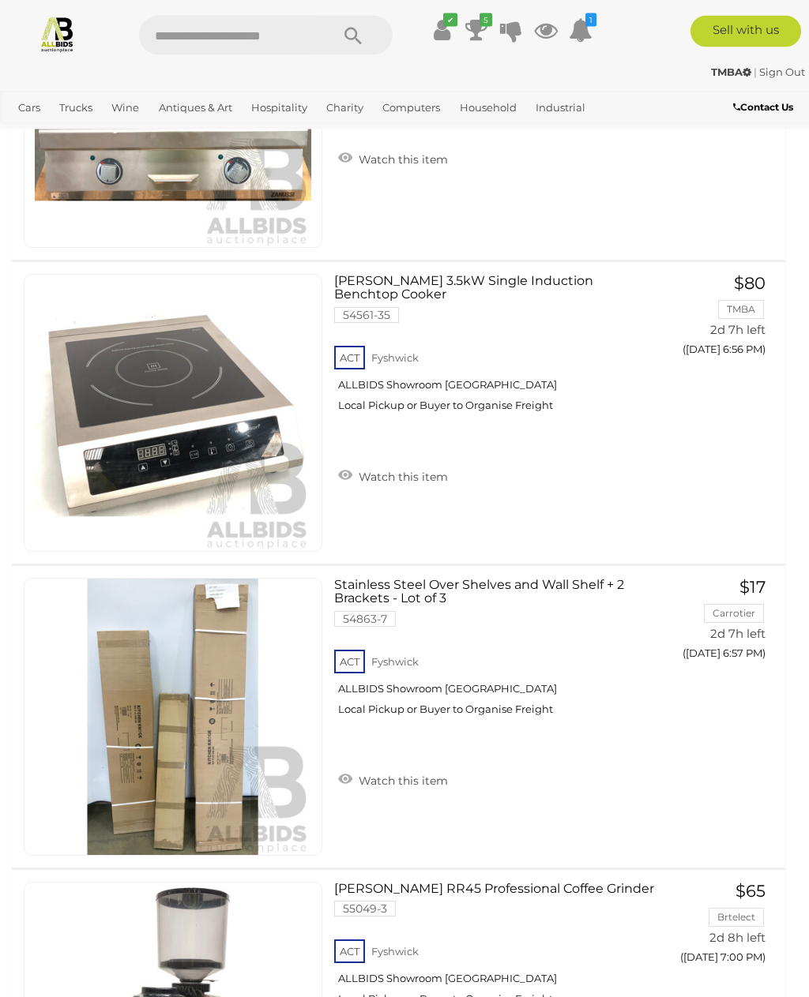
scroll to position [8341, 0]
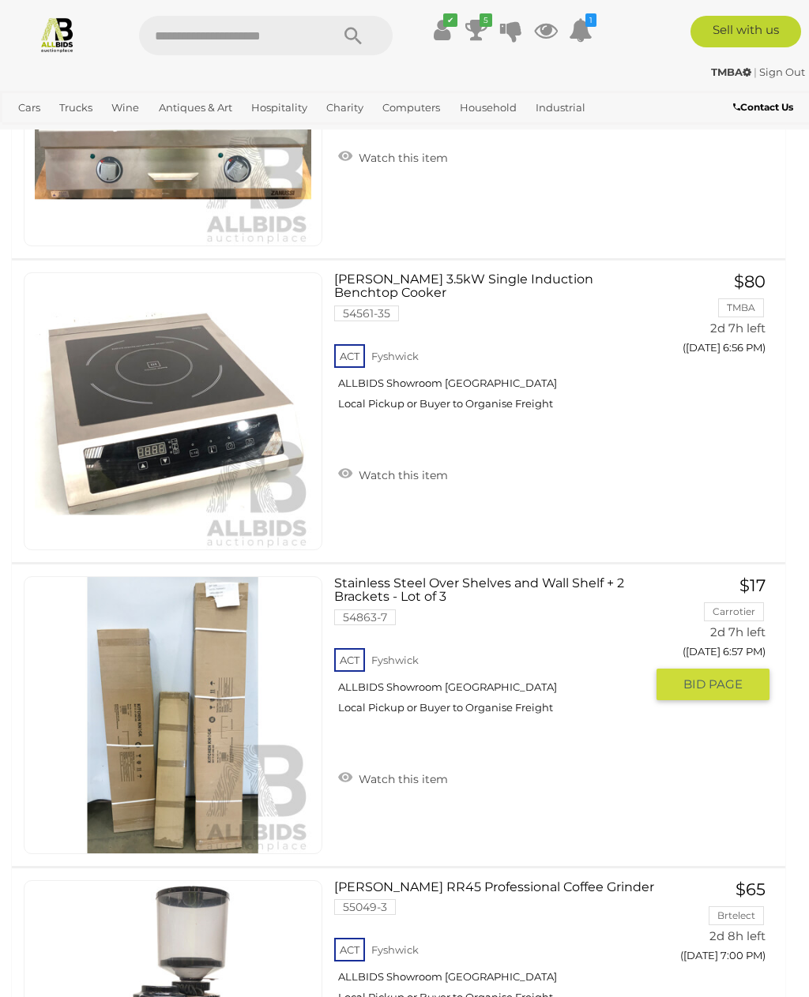
click at [722, 693] on button "GO TO BID PAGE" at bounding box center [712, 685] width 113 height 32
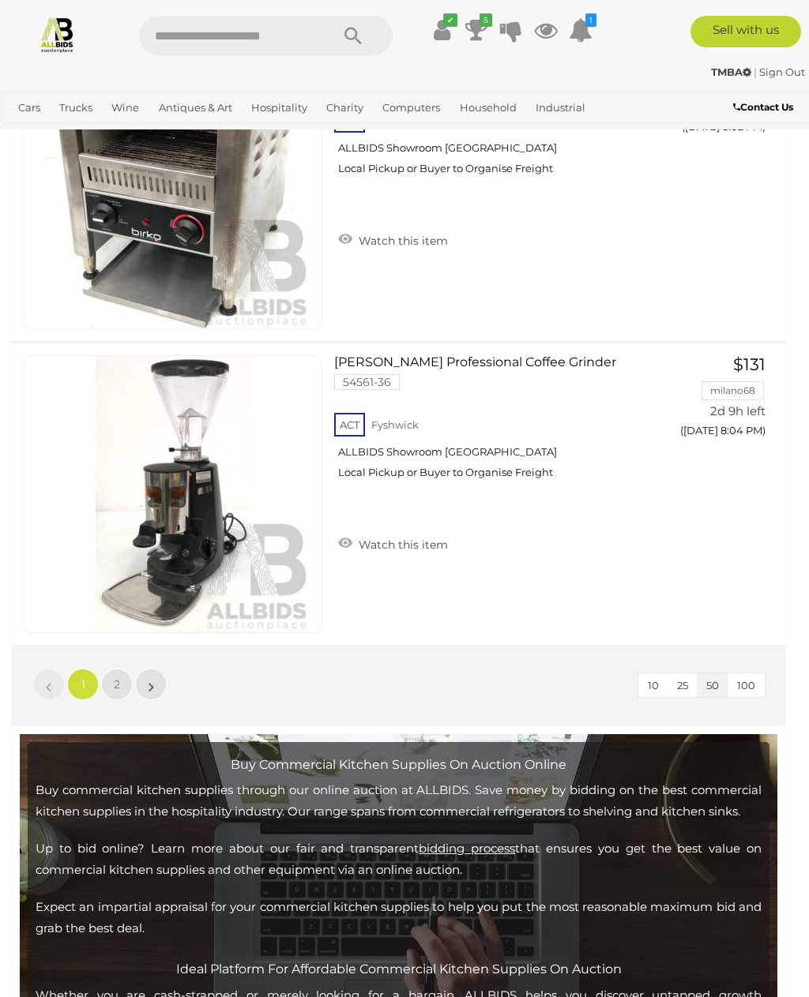
scroll to position [15247, 0]
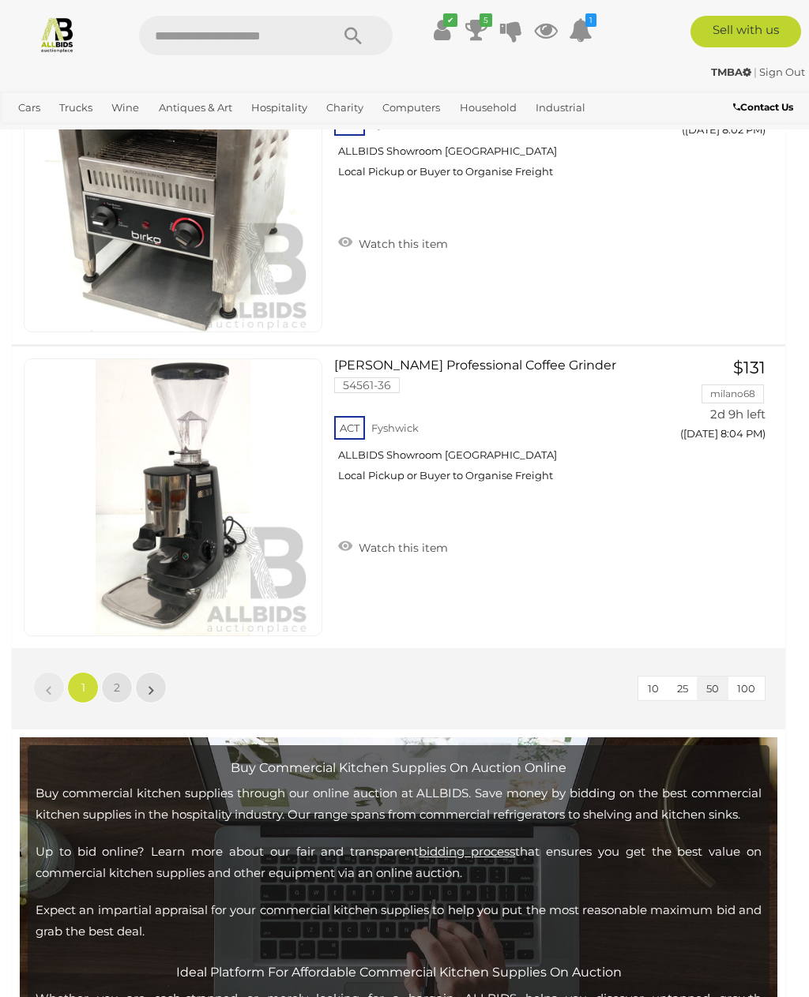
click at [164, 678] on link "»" at bounding box center [151, 688] width 32 height 32
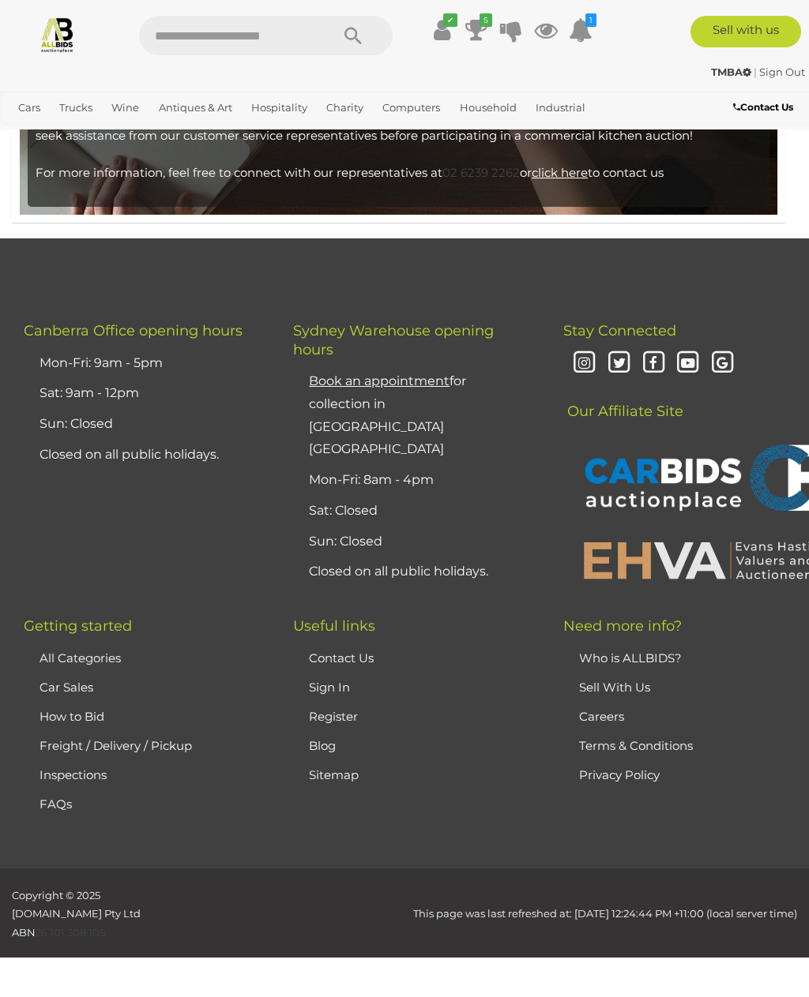
scroll to position [535, 0]
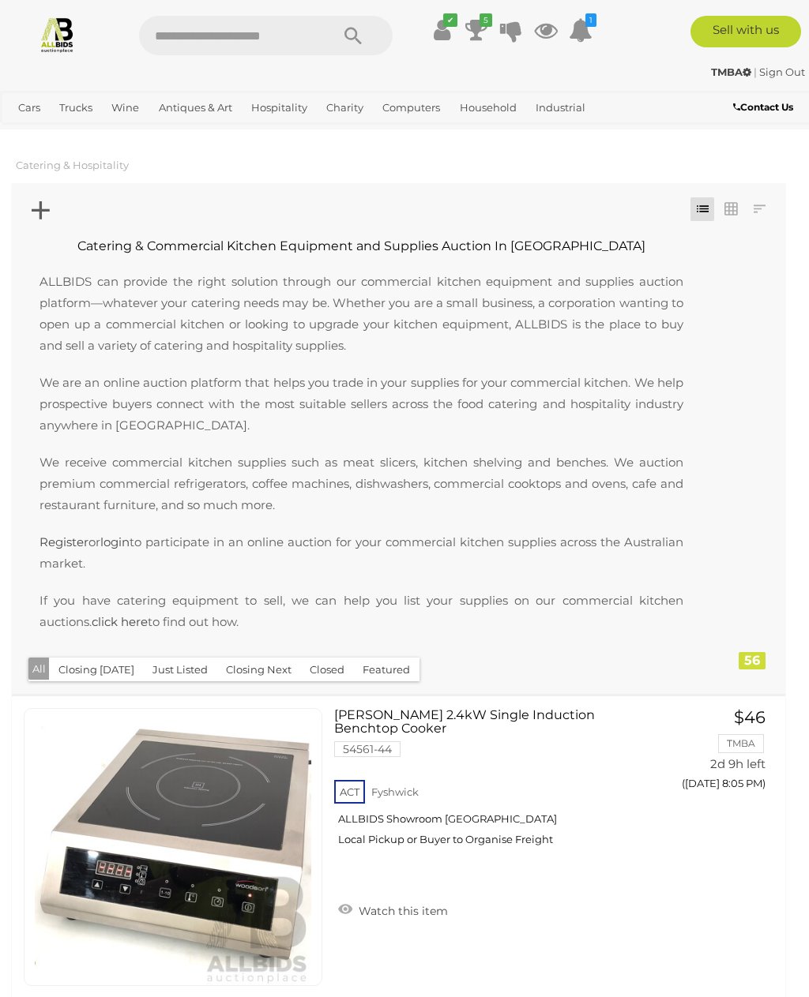
scroll to position [535, 0]
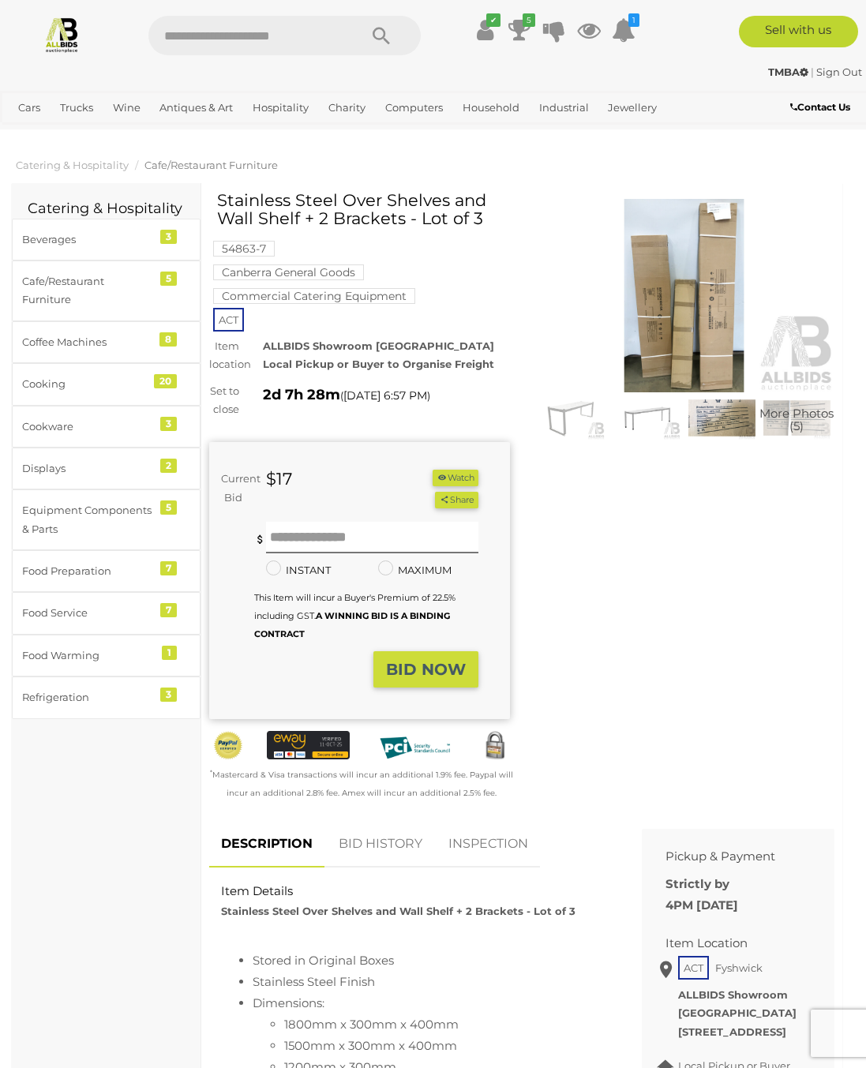
click at [579, 418] on img at bounding box center [571, 417] width 67 height 43
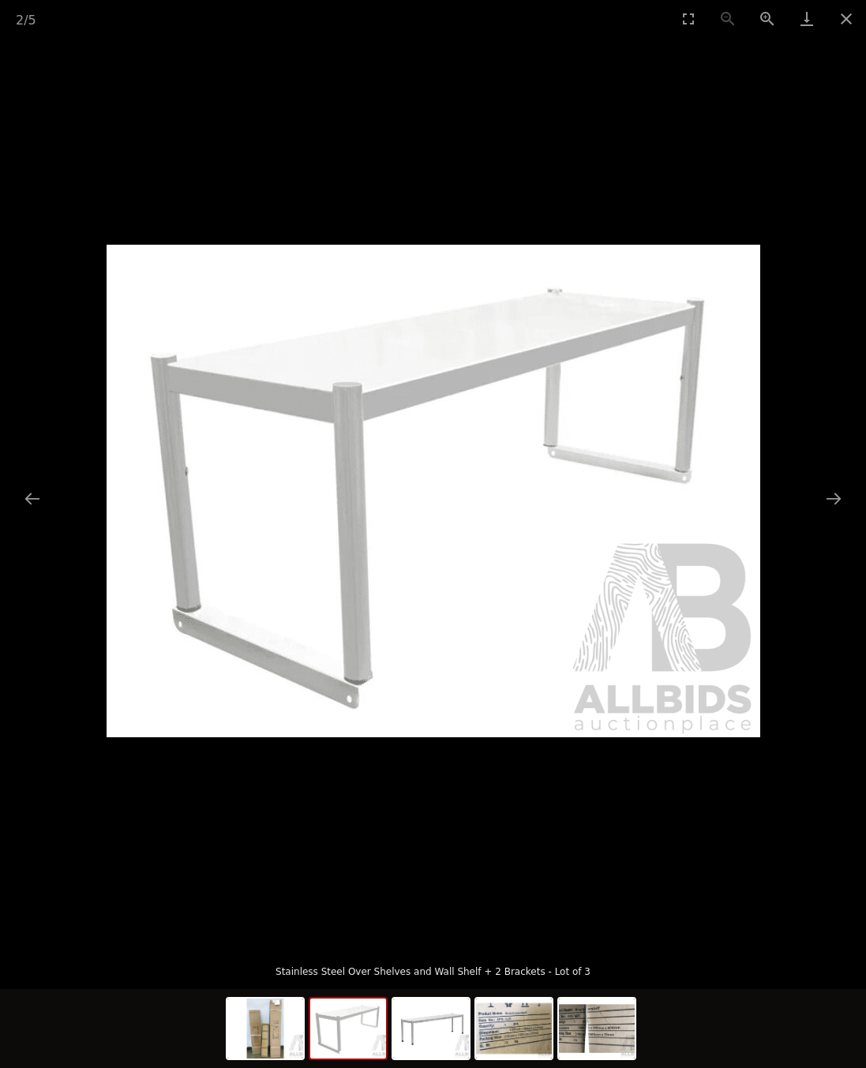
click at [847, 509] on button "Next slide" at bounding box center [833, 498] width 33 height 31
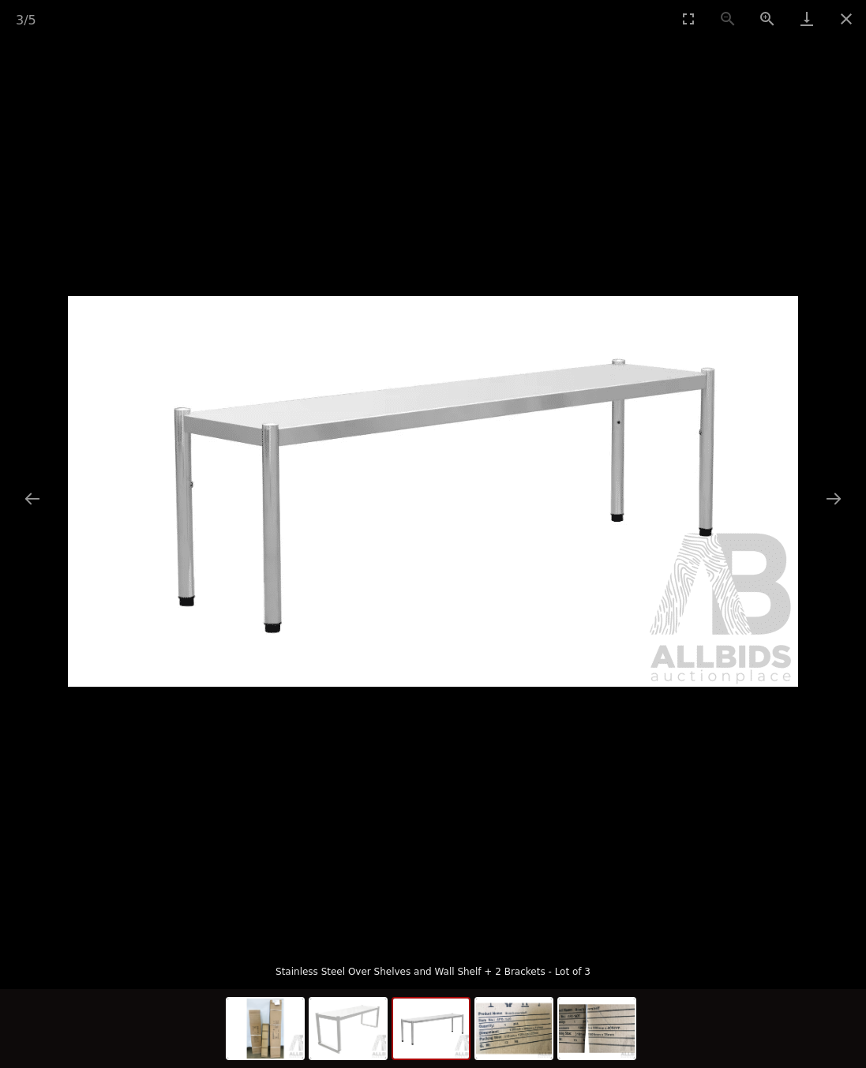
click at [850, 508] on picture at bounding box center [433, 491] width 866 height 908
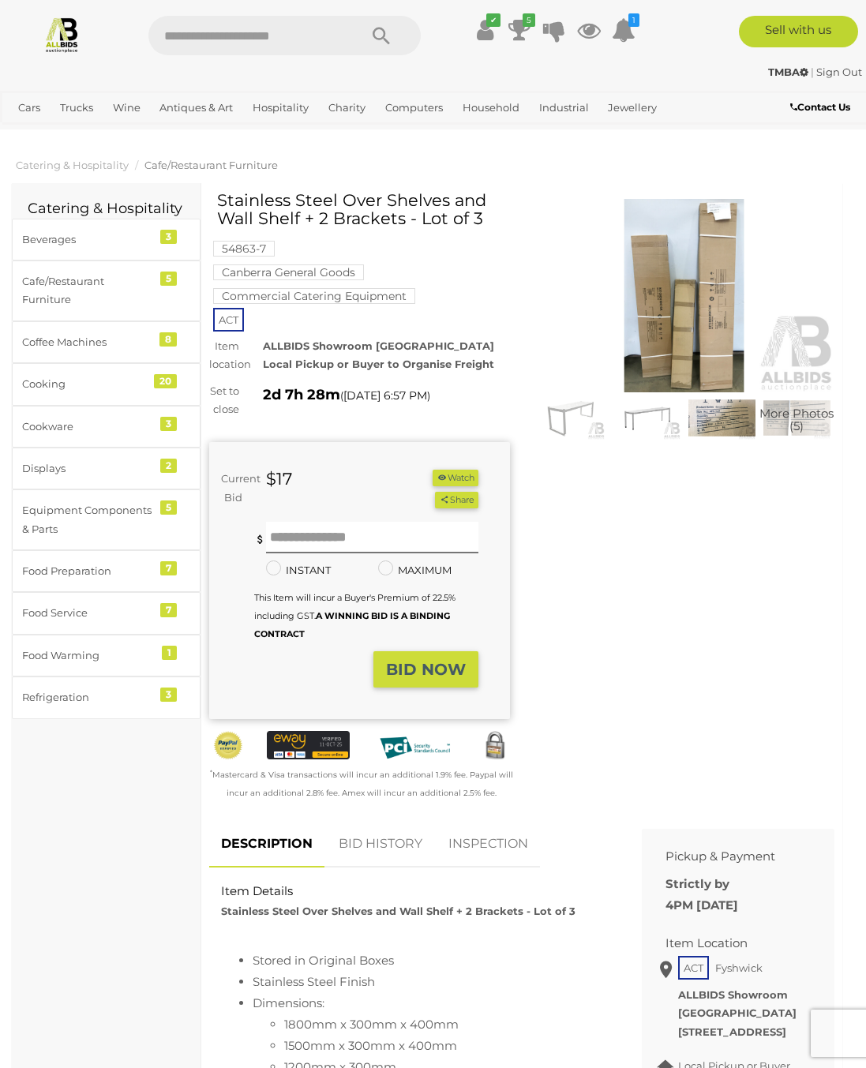
click at [731, 424] on img at bounding box center [722, 417] width 67 height 43
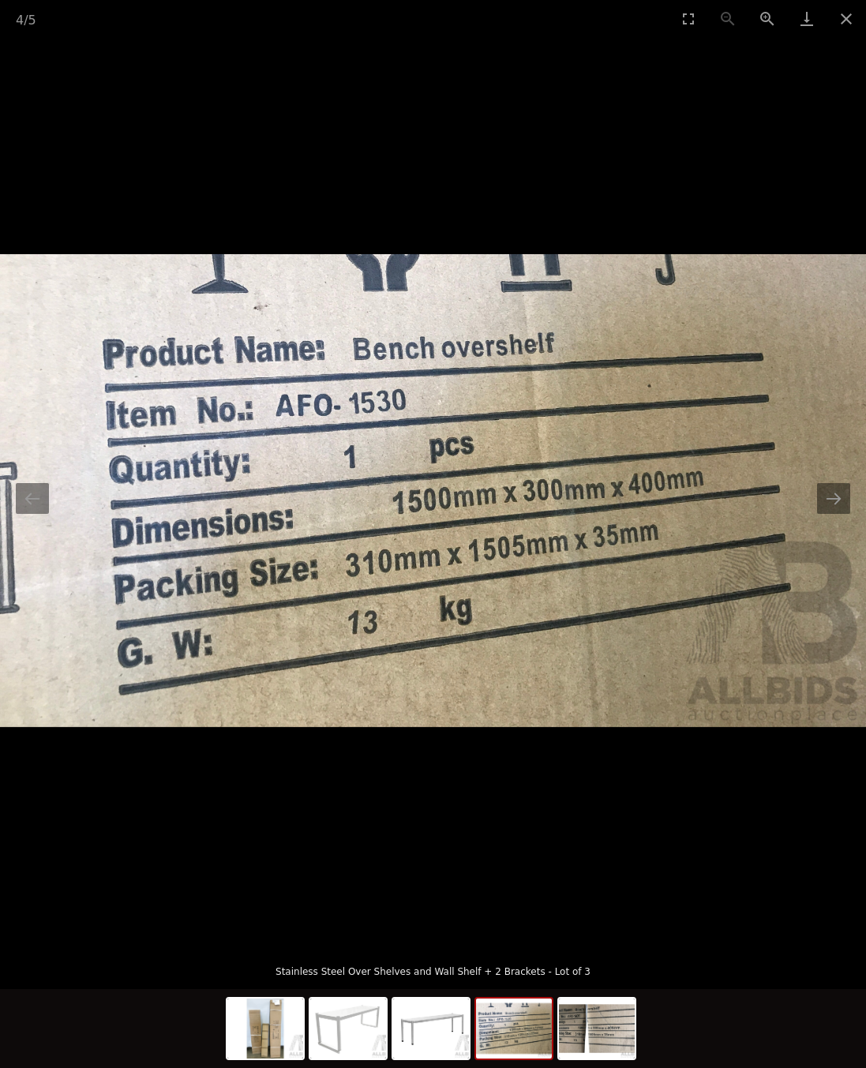
click at [843, 498] on button "Next slide" at bounding box center [833, 498] width 33 height 31
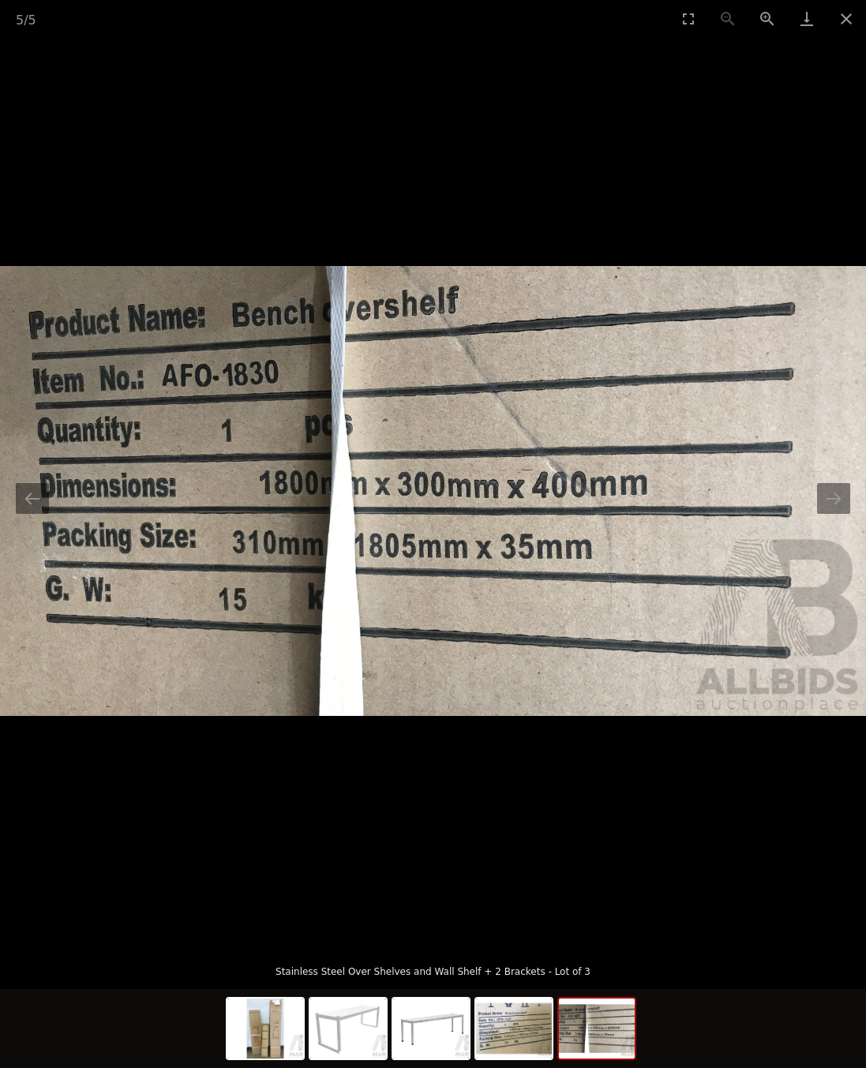
click at [841, 499] on button "Next slide" at bounding box center [833, 498] width 33 height 31
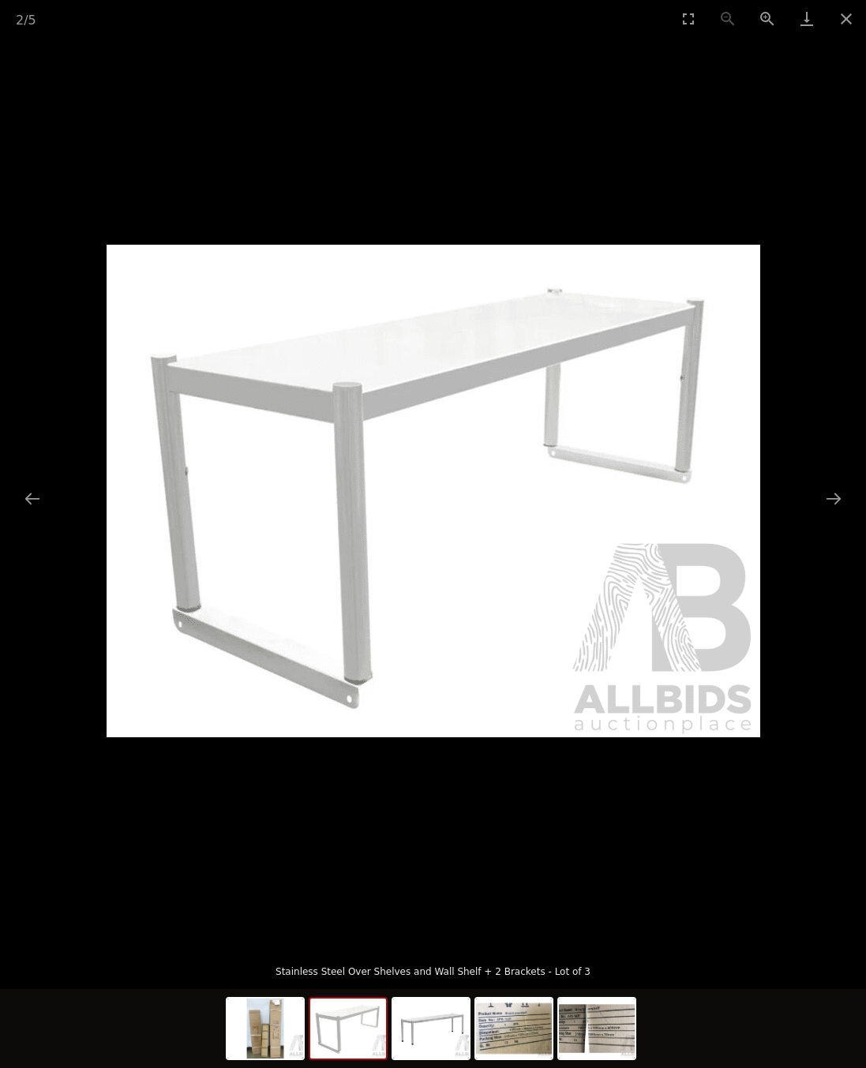
click at [850, 497] on picture at bounding box center [433, 491] width 866 height 908
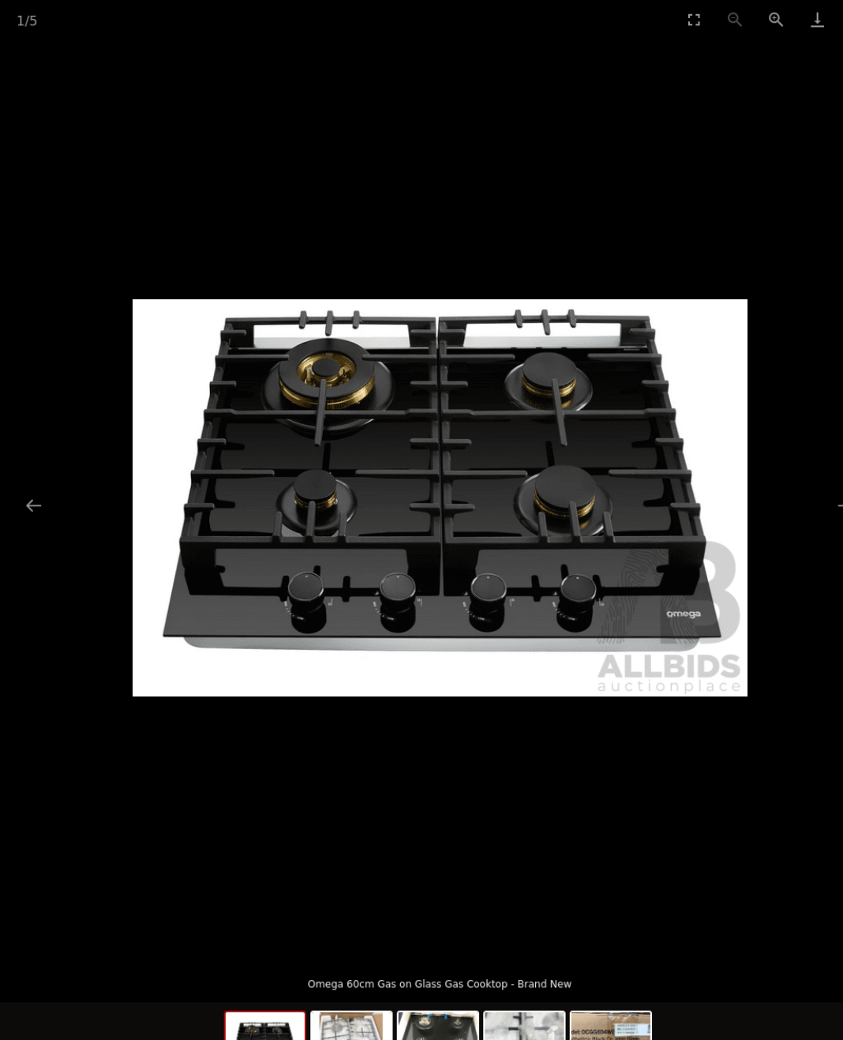
scroll to position [3, 0]
